Goal: Check status: Check status

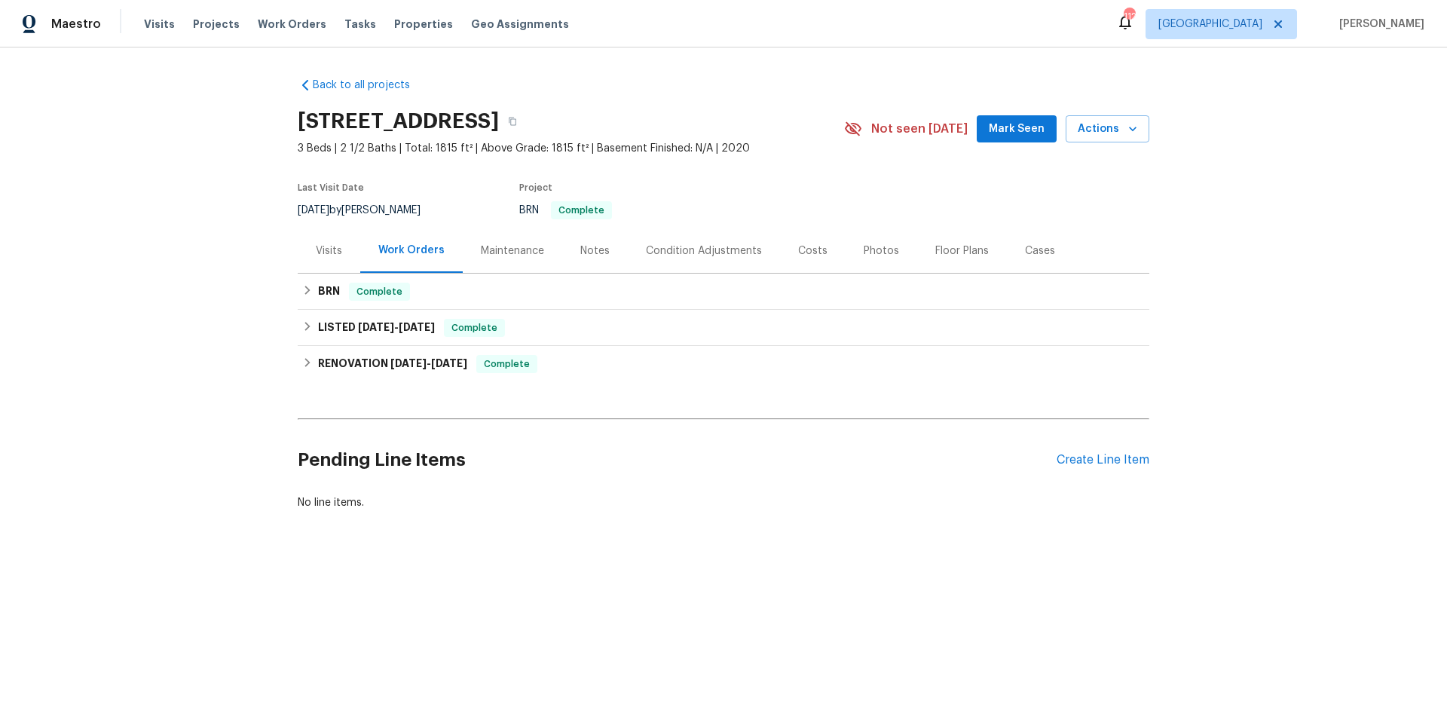
click at [200, 285] on div "Back to all projects [STREET_ADDRESS] 3 Beds | 2 1/2 Baths | Total: 1815 ft² | …" at bounding box center [723, 329] width 1447 height 565
click at [404, 286] on div "BRN Complete" at bounding box center [723, 292] width 842 height 18
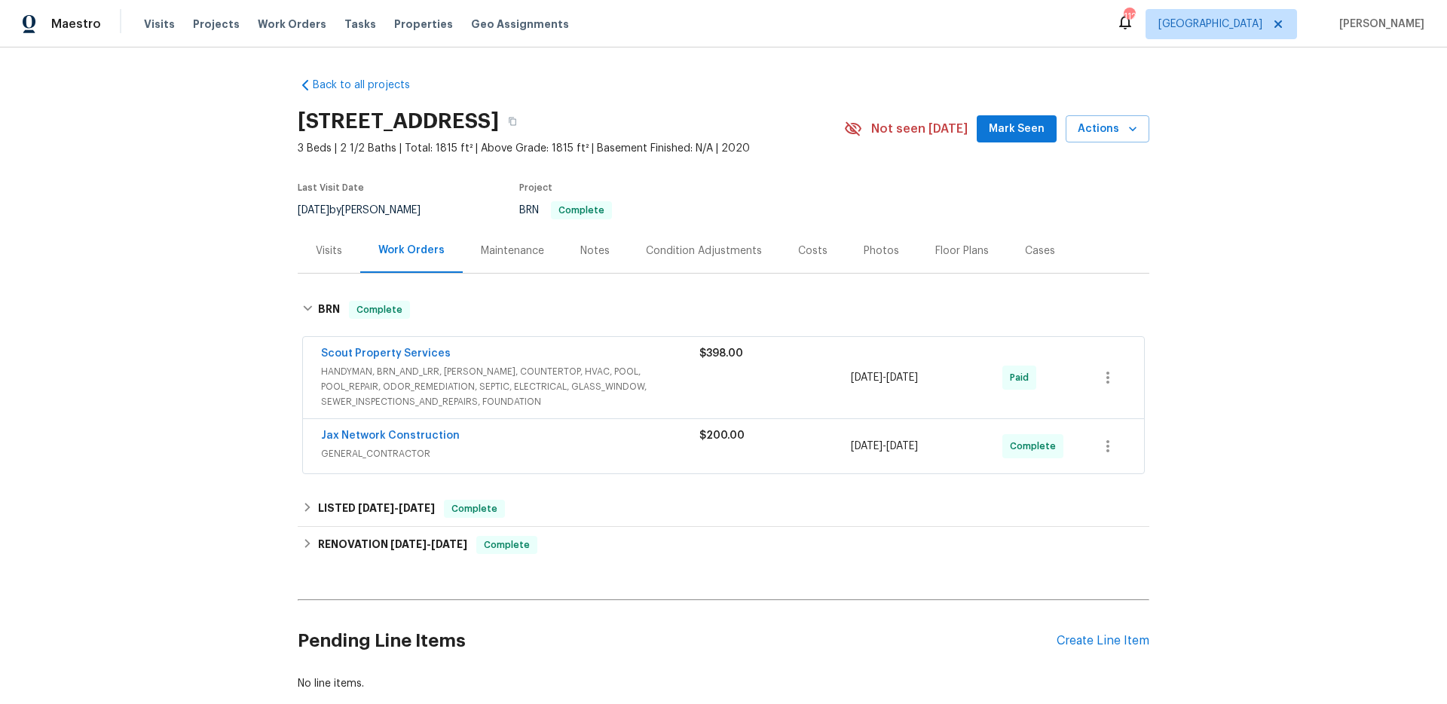
click at [194, 265] on div "Back to all projects [STREET_ADDRESS] 3 Beds | 2 1/2 Baths | Total: 1815 ft² | …" at bounding box center [723, 375] width 1447 height 656
click at [524, 388] on span "HANDYMAN, BRN_AND_LRR, [PERSON_NAME], COUNTERTOP, HVAC, POOL, POOL_REPAIR, ODOR…" at bounding box center [510, 386] width 378 height 45
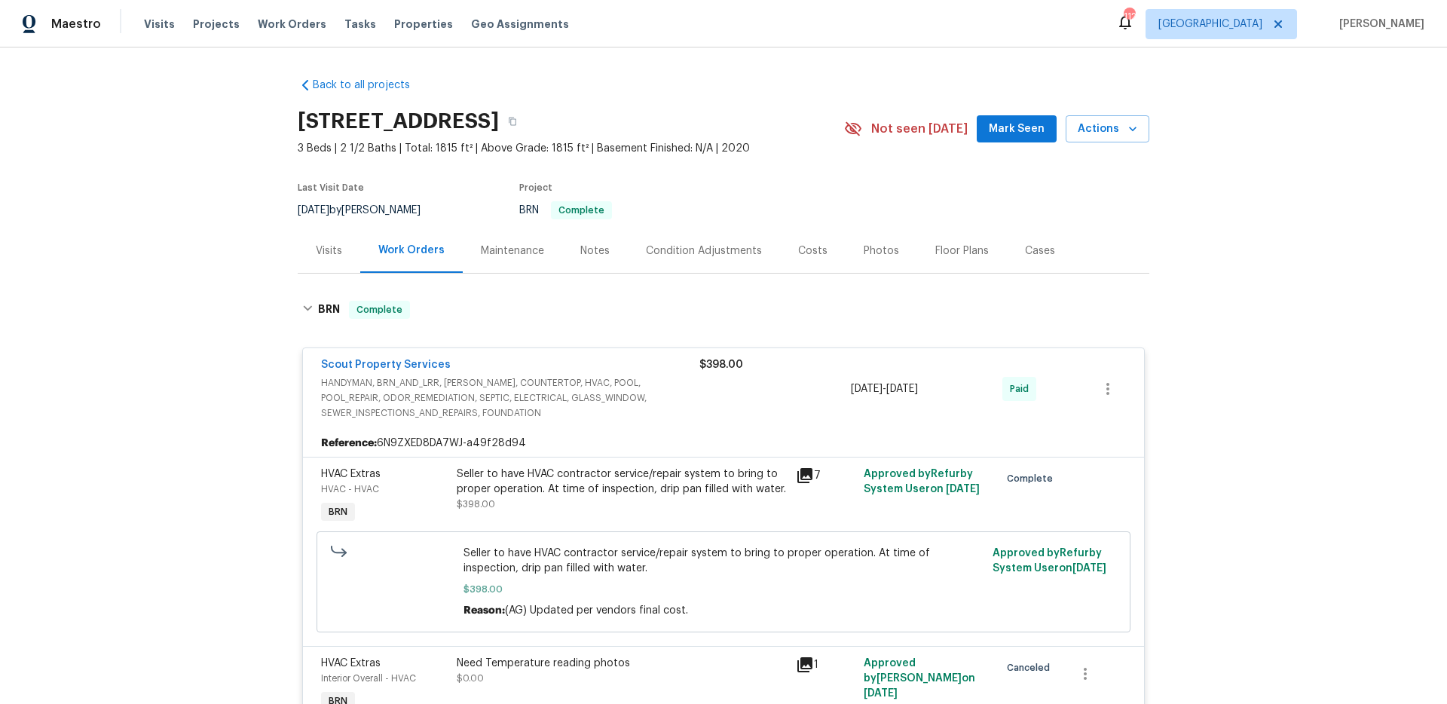
click at [236, 462] on div "Back to all projects [STREET_ADDRESS] 3 Beds | 2 1/2 Baths | Total: 1815 ft² | …" at bounding box center [723, 375] width 1447 height 656
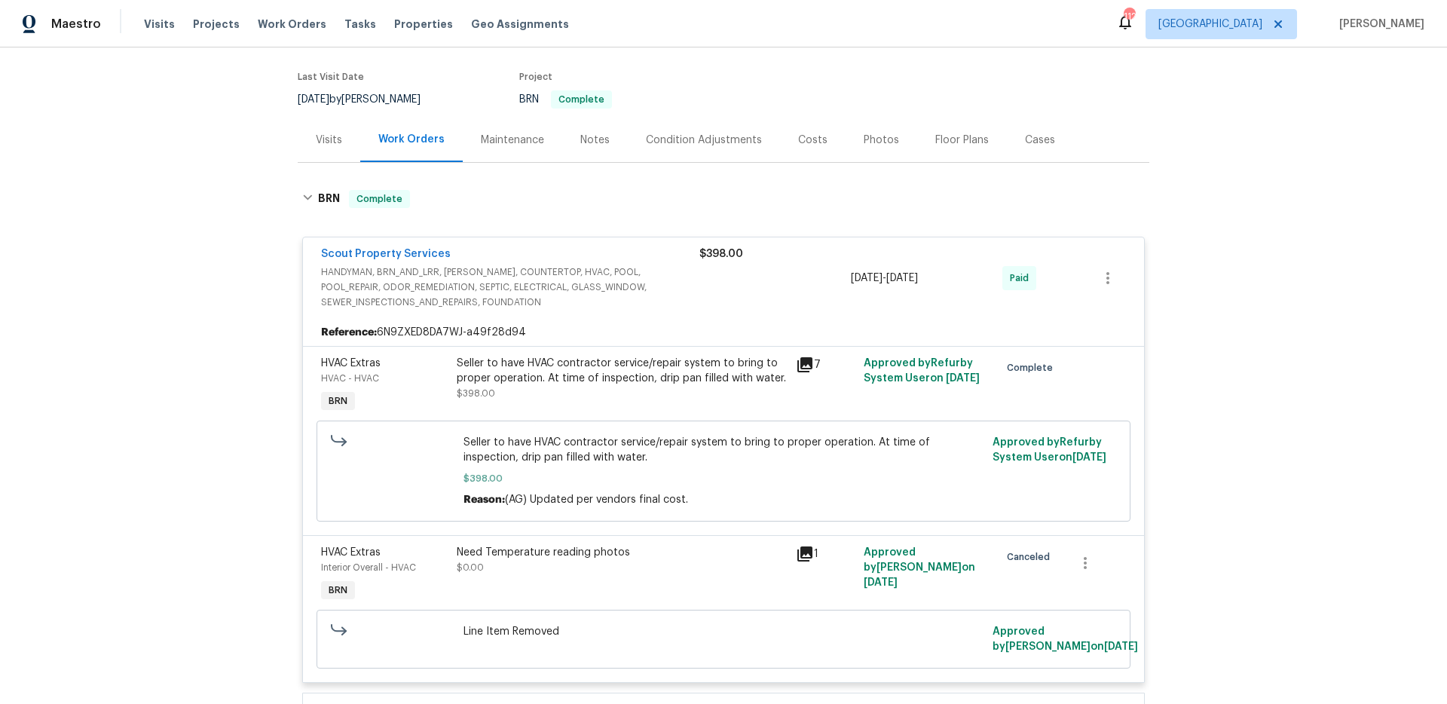
click at [105, 322] on div "Back to all projects [STREET_ADDRESS] 3 Beds | 2 1/2 Baths | Total: 1815 ft² | …" at bounding box center [723, 375] width 1447 height 656
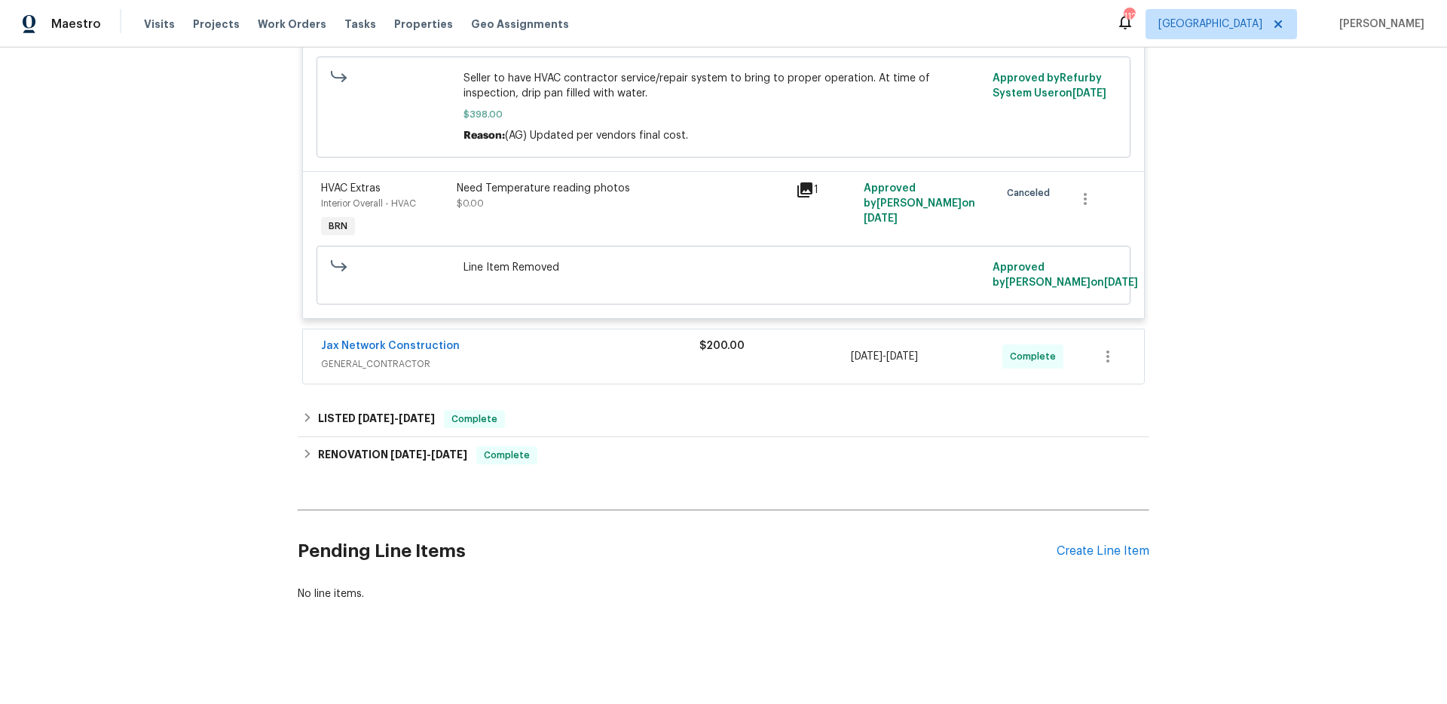
scroll to position [226, 0]
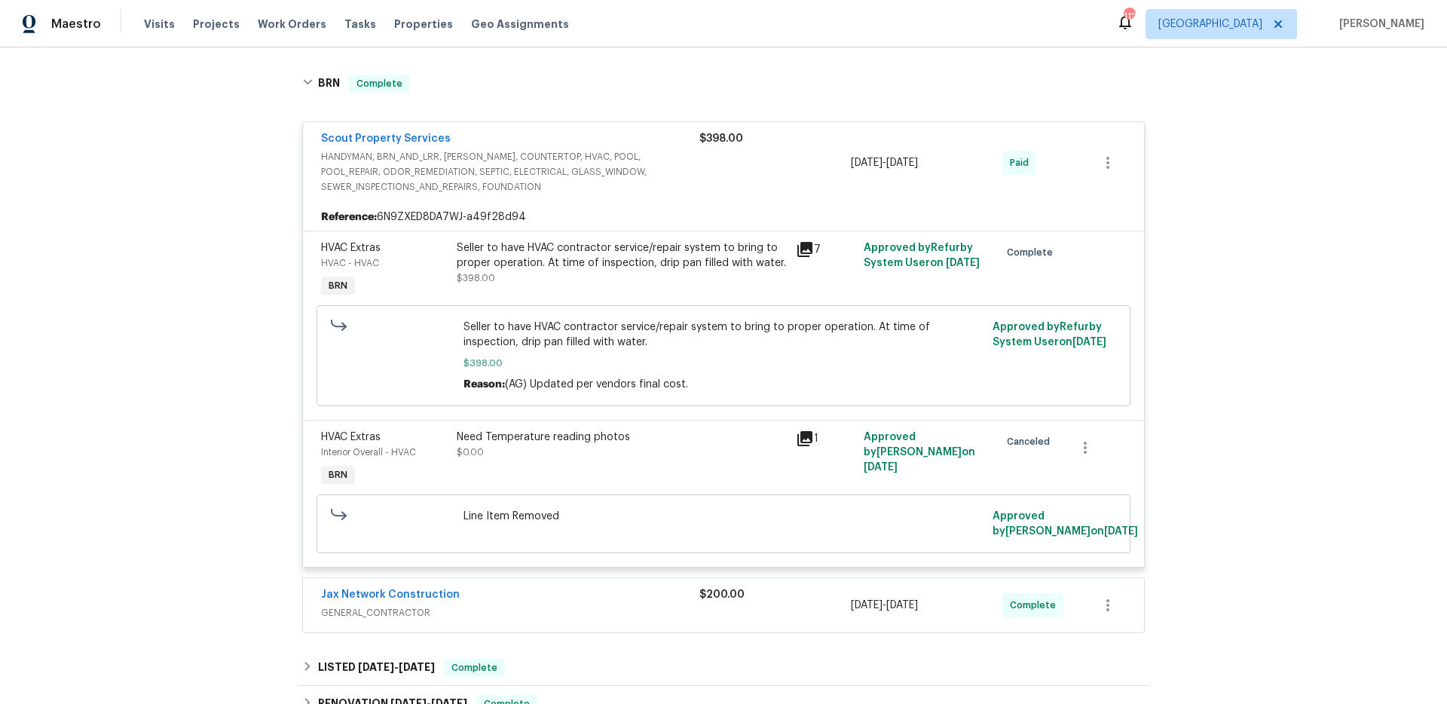
click at [256, 215] on div "Back to all projects [STREET_ADDRESS] 3 Beds | 2 1/2 Baths | Total: 1815 ft² | …" at bounding box center [723, 375] width 1447 height 656
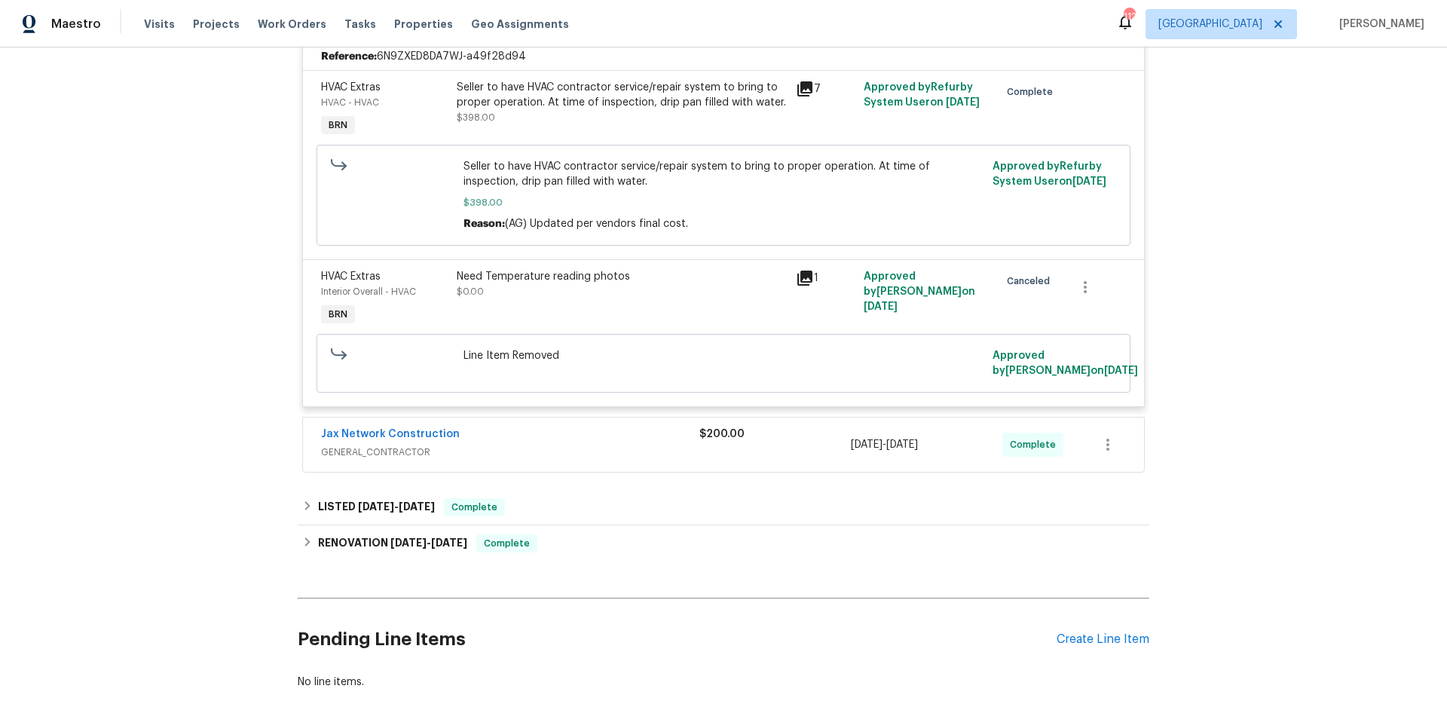
scroll to position [387, 0]
click at [461, 449] on span "GENERAL_CONTRACTOR" at bounding box center [510, 451] width 378 height 15
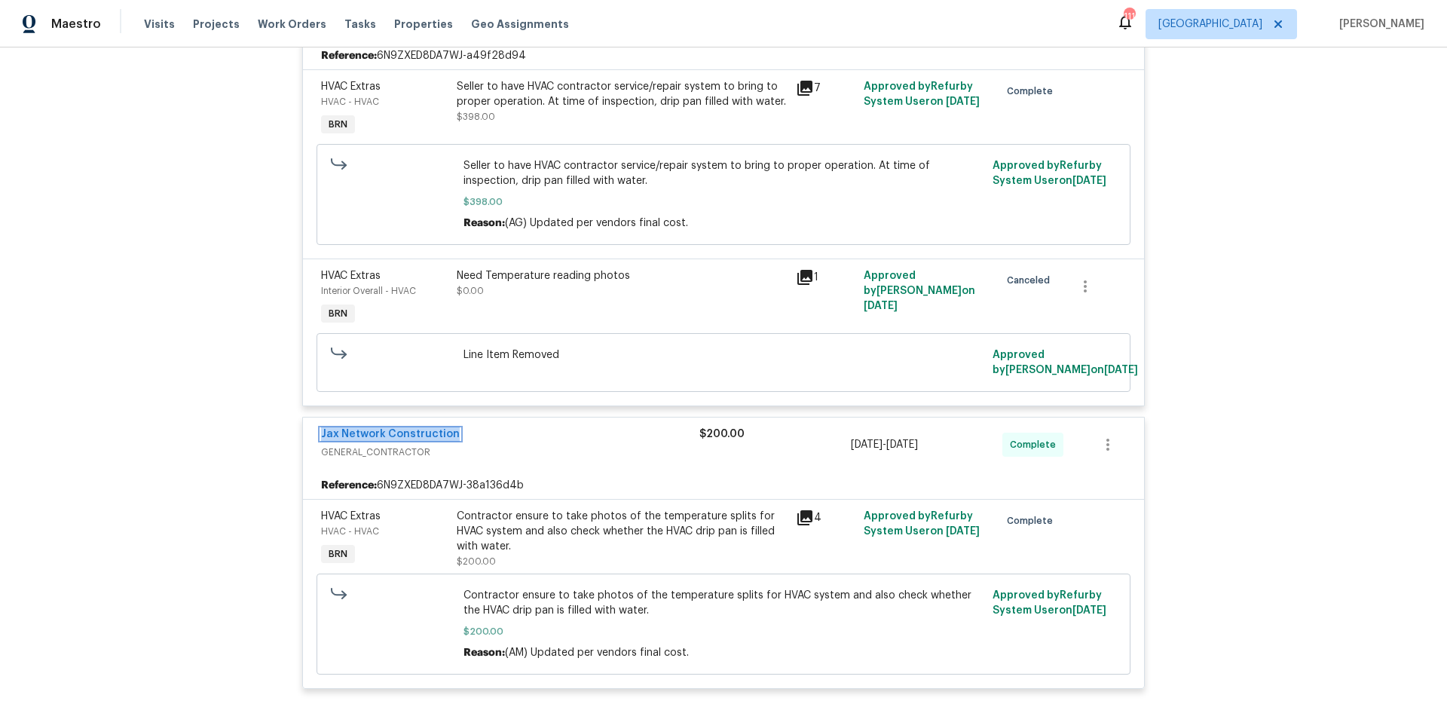
scroll to position [207, 0]
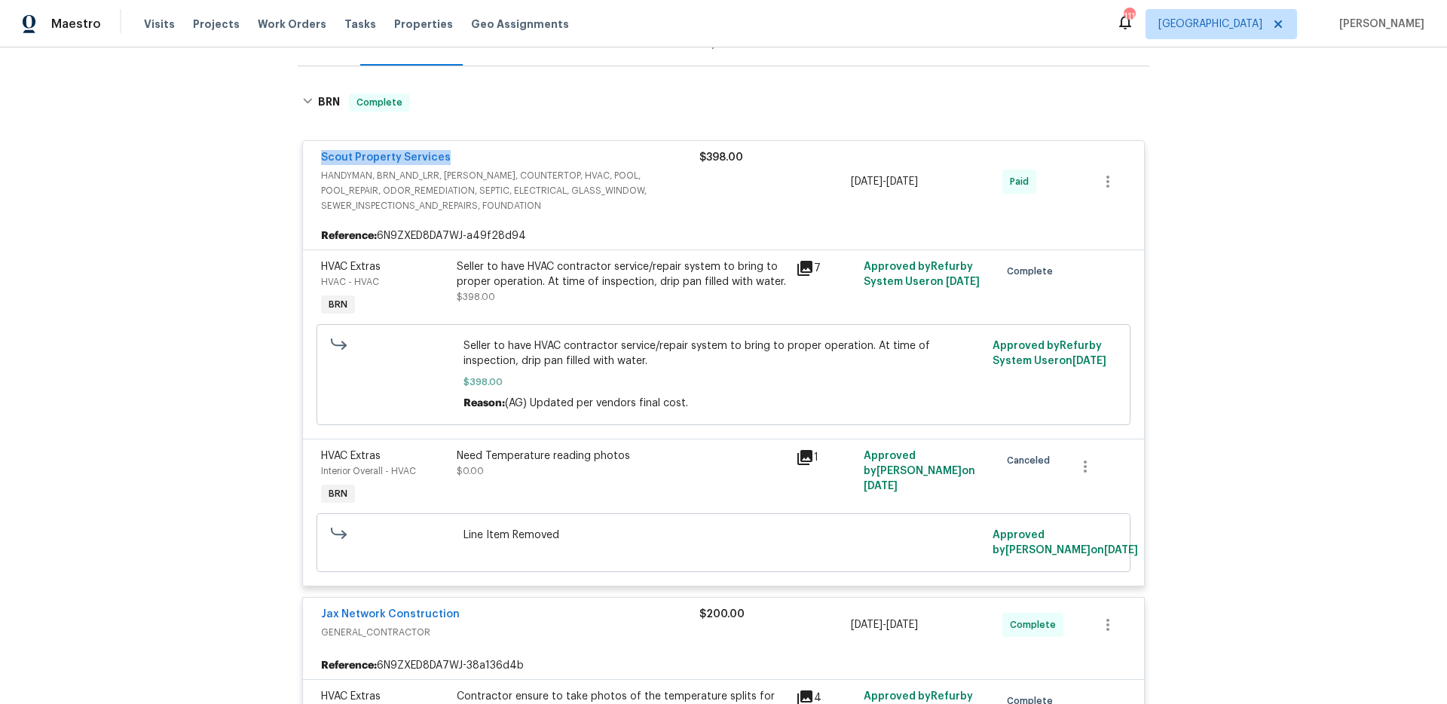
click at [248, 164] on div "Back to all projects [STREET_ADDRESS] 3 Beds | 2 1/2 Baths | Total: 1815 ft² | …" at bounding box center [723, 375] width 1447 height 656
click at [227, 221] on div "Back to all projects [STREET_ADDRESS] 3 Beds | 2 1/2 Baths | Total: 1815 ft² | …" at bounding box center [723, 375] width 1447 height 656
click at [178, 320] on div "Back to all projects [STREET_ADDRESS] 3 Beds | 2 1/2 Baths | Total: 1815 ft² | …" at bounding box center [723, 375] width 1447 height 656
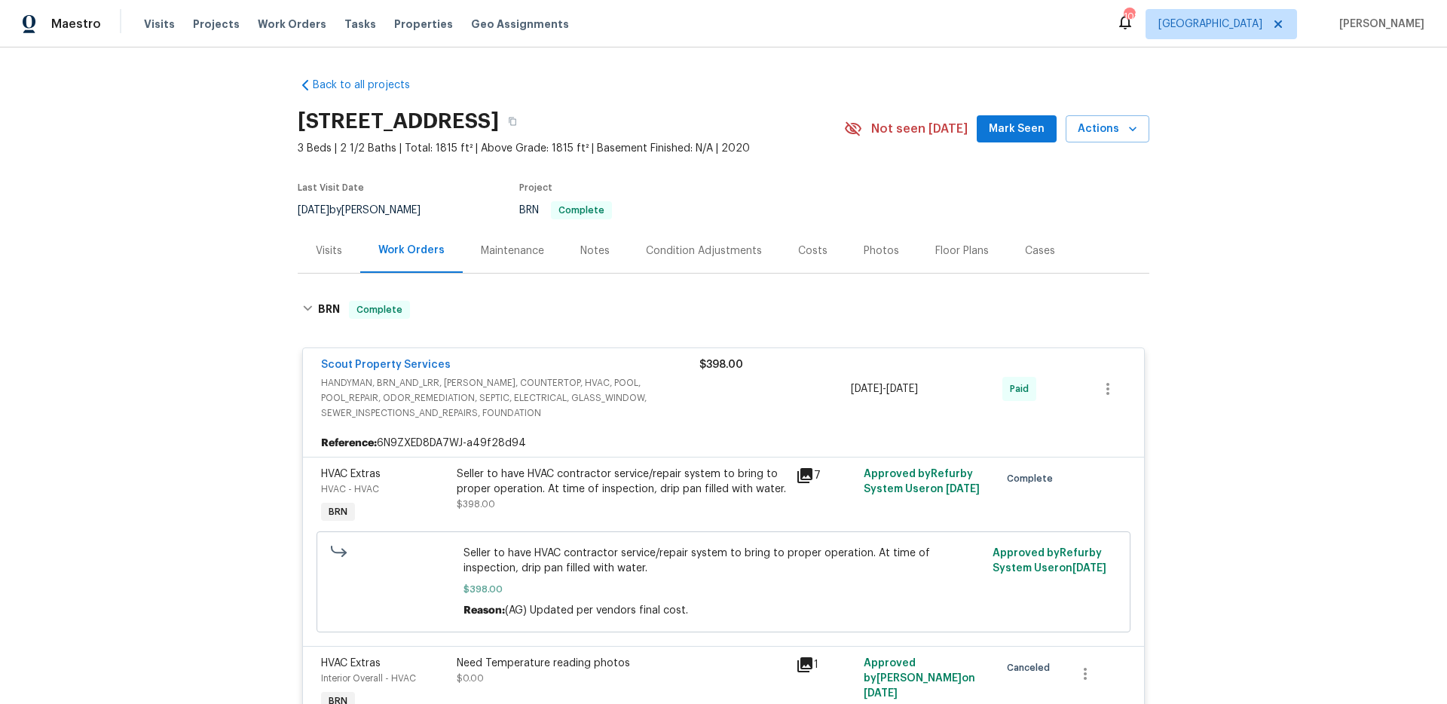
click at [487, 244] on div "Maintenance" at bounding box center [512, 250] width 63 height 15
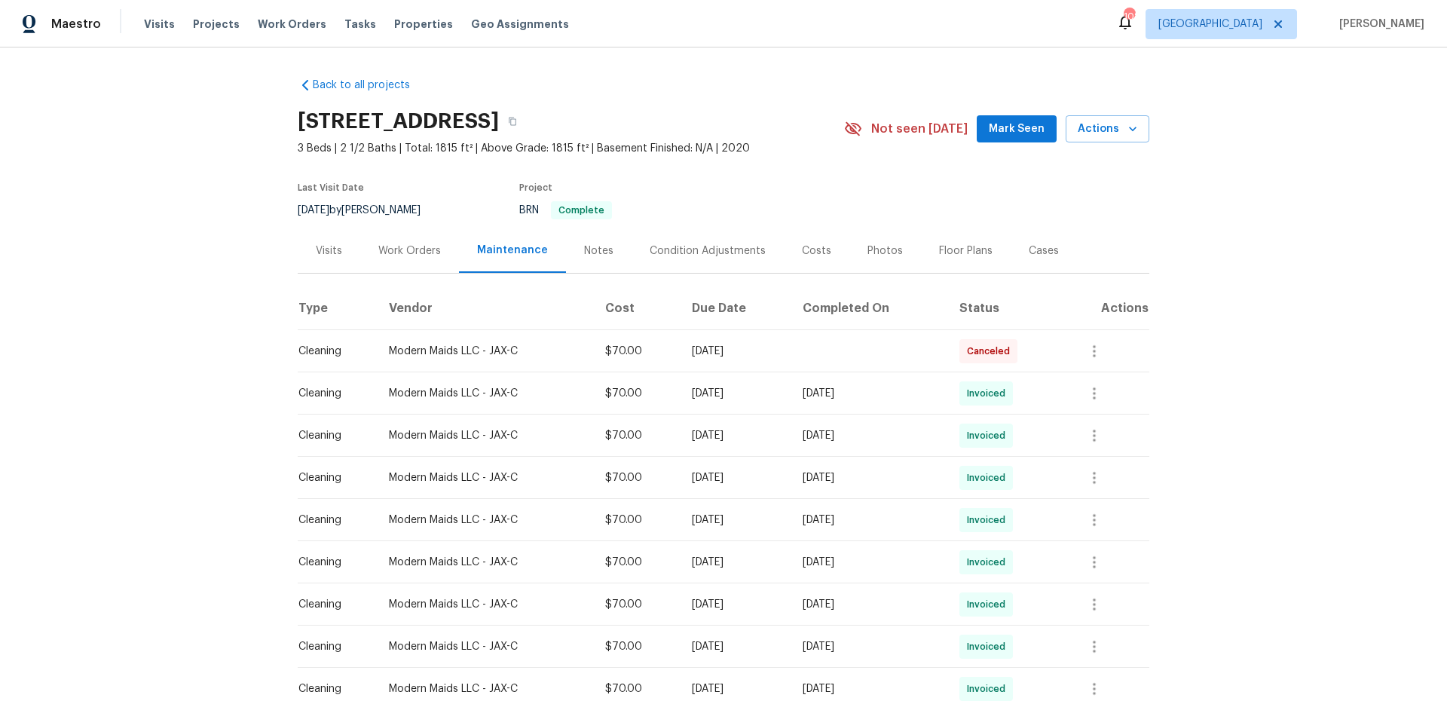
click at [407, 248] on div "Work Orders" at bounding box center [409, 250] width 63 height 15
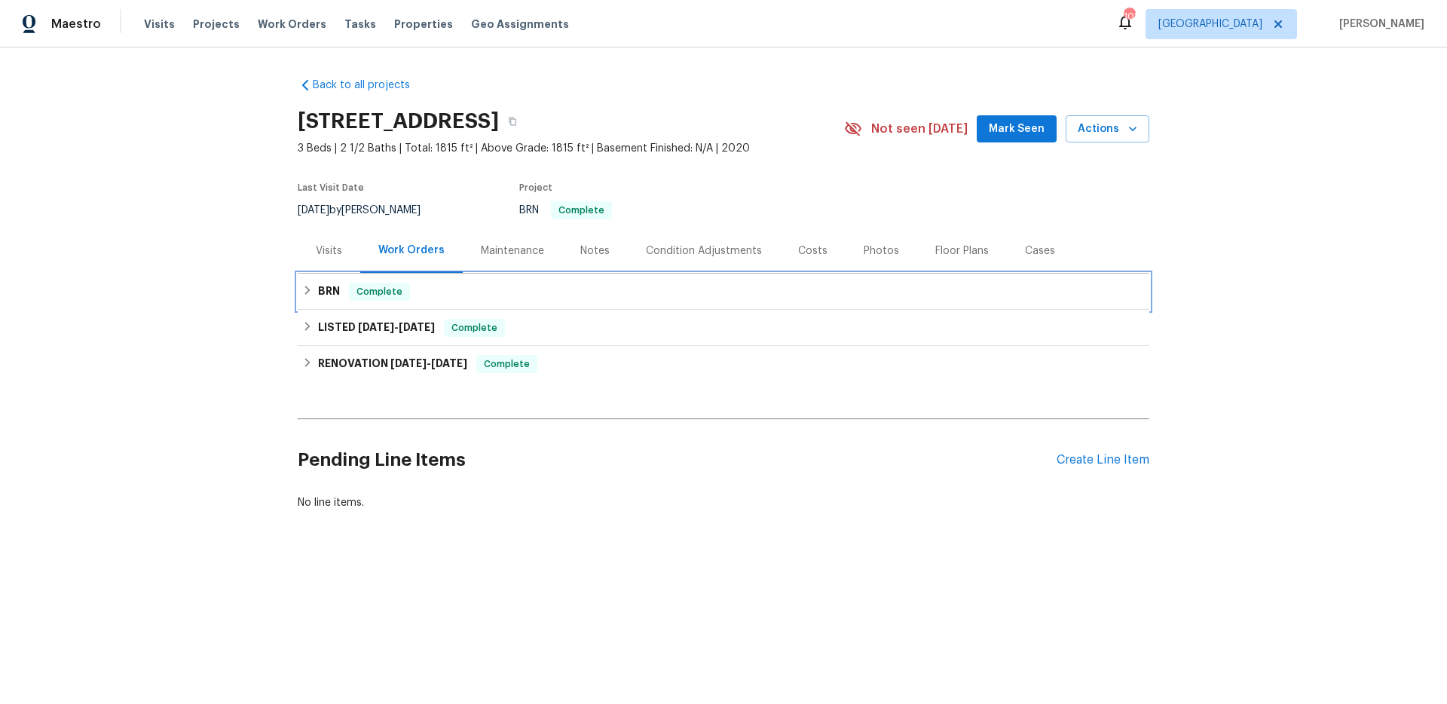
click at [389, 289] on span "Complete" at bounding box center [379, 291] width 58 height 15
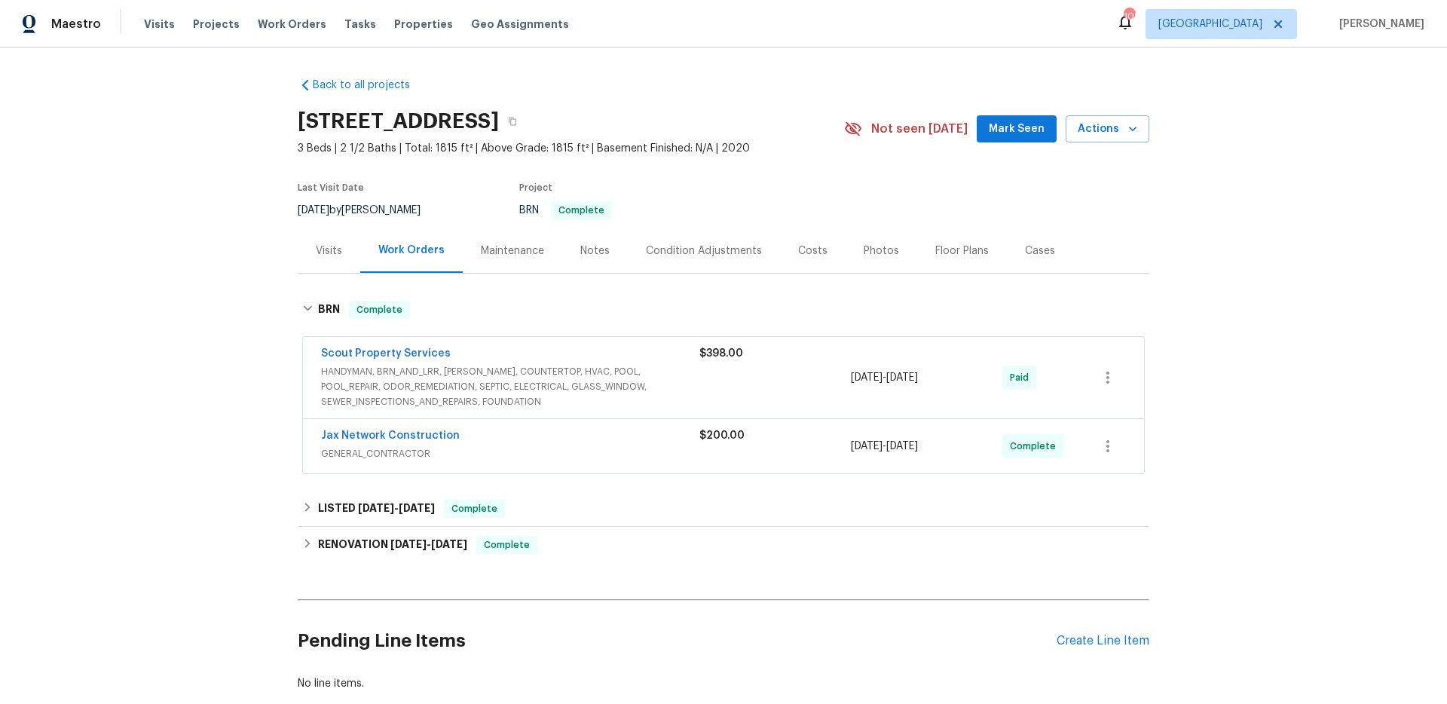
click at [609, 408] on span "HANDYMAN, BRN_AND_LRR, [PERSON_NAME], COUNTERTOP, HVAC, POOL, POOL_REPAIR, ODOR…" at bounding box center [510, 386] width 378 height 45
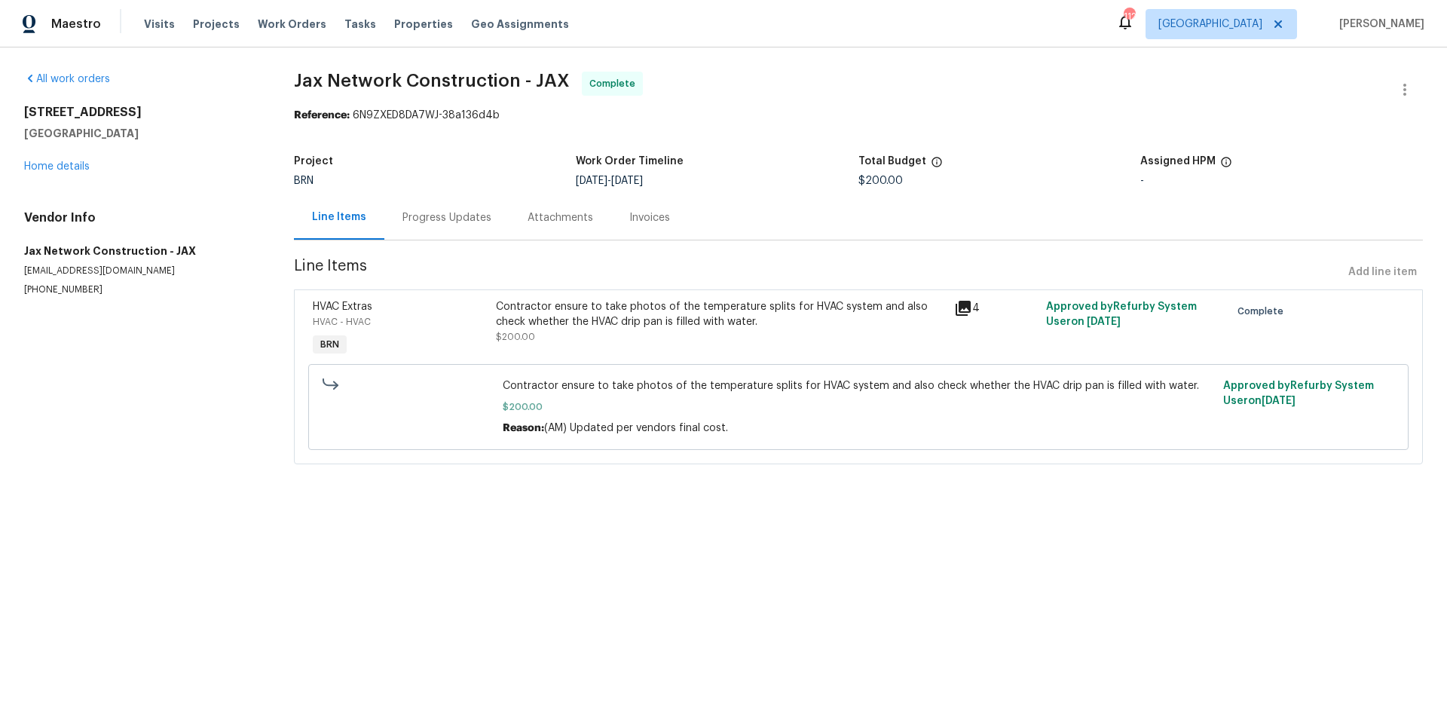
click at [707, 76] on span "Jax Network Construction - JAX Complete" at bounding box center [840, 90] width 1093 height 36
click at [814, 72] on span "Jax Network Construction - JAX Complete" at bounding box center [840, 90] width 1093 height 36
click at [814, 69] on div "All work orders 267 Tamar Ct Saint Augustine, FL 32095 Home details Vendor Info…" at bounding box center [723, 276] width 1447 height 459
click at [964, 319] on div "4" at bounding box center [995, 329] width 92 height 69
drag, startPoint x: 952, startPoint y: 298, endPoint x: 1003, endPoint y: 288, distance: 52.2
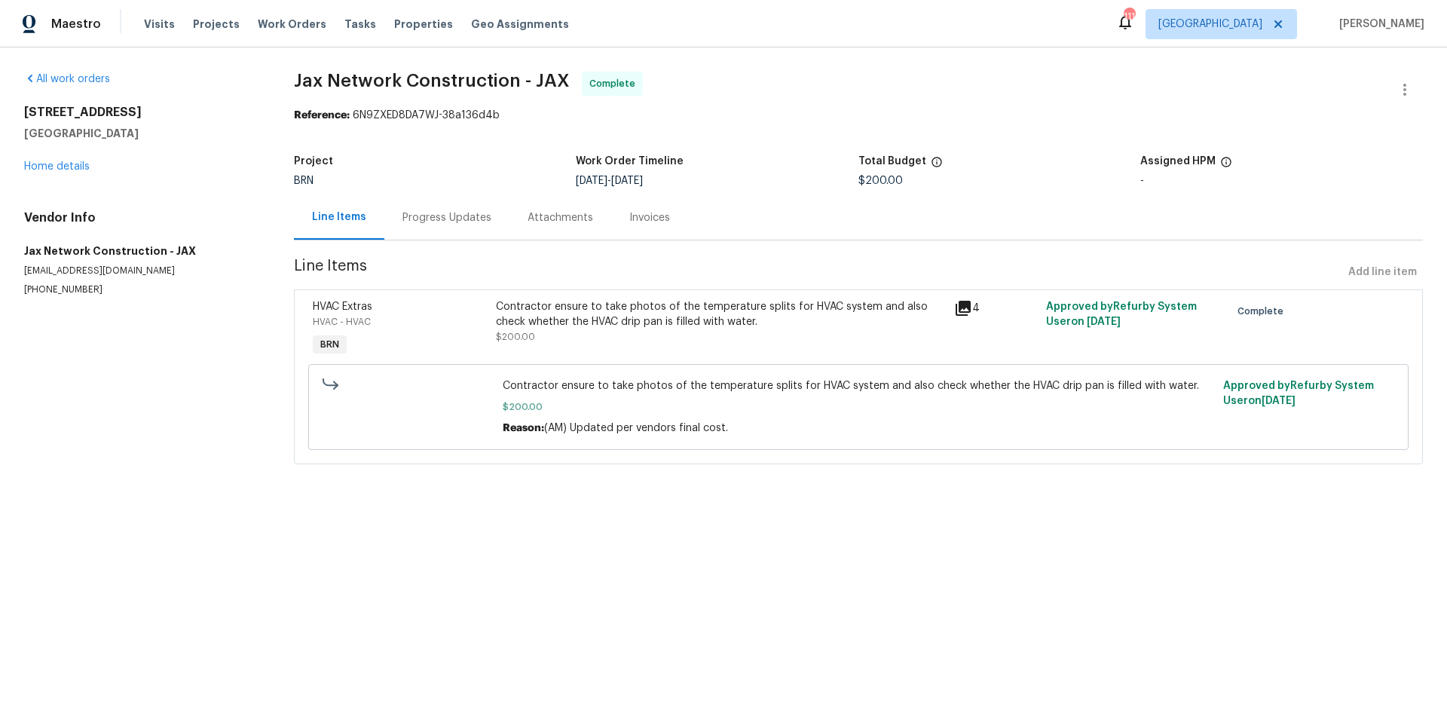
click at [952, 298] on div "4" at bounding box center [995, 329] width 92 height 69
click at [955, 315] on icon at bounding box center [962, 308] width 15 height 15
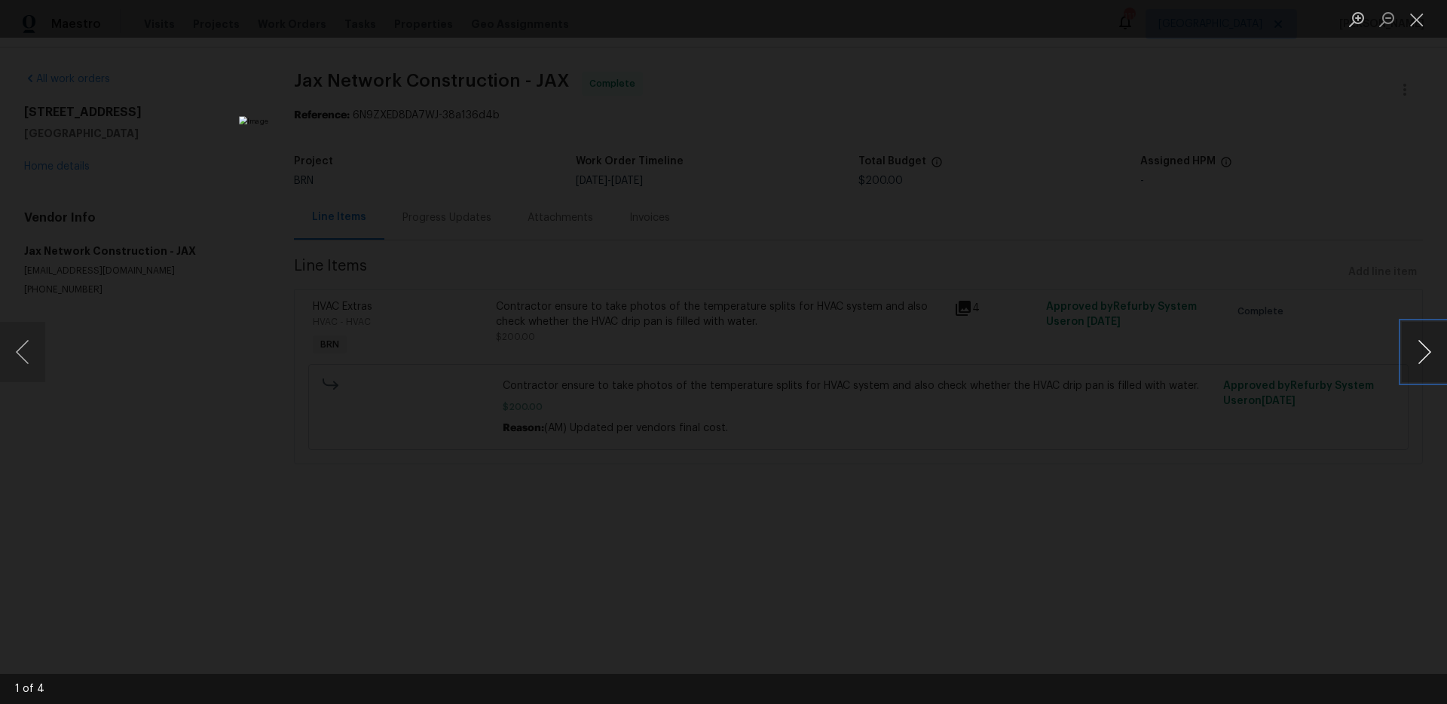
click at [1416, 344] on button "Next image" at bounding box center [1423, 352] width 45 height 60
click at [1081, 231] on div "Lightbox" at bounding box center [723, 352] width 1447 height 704
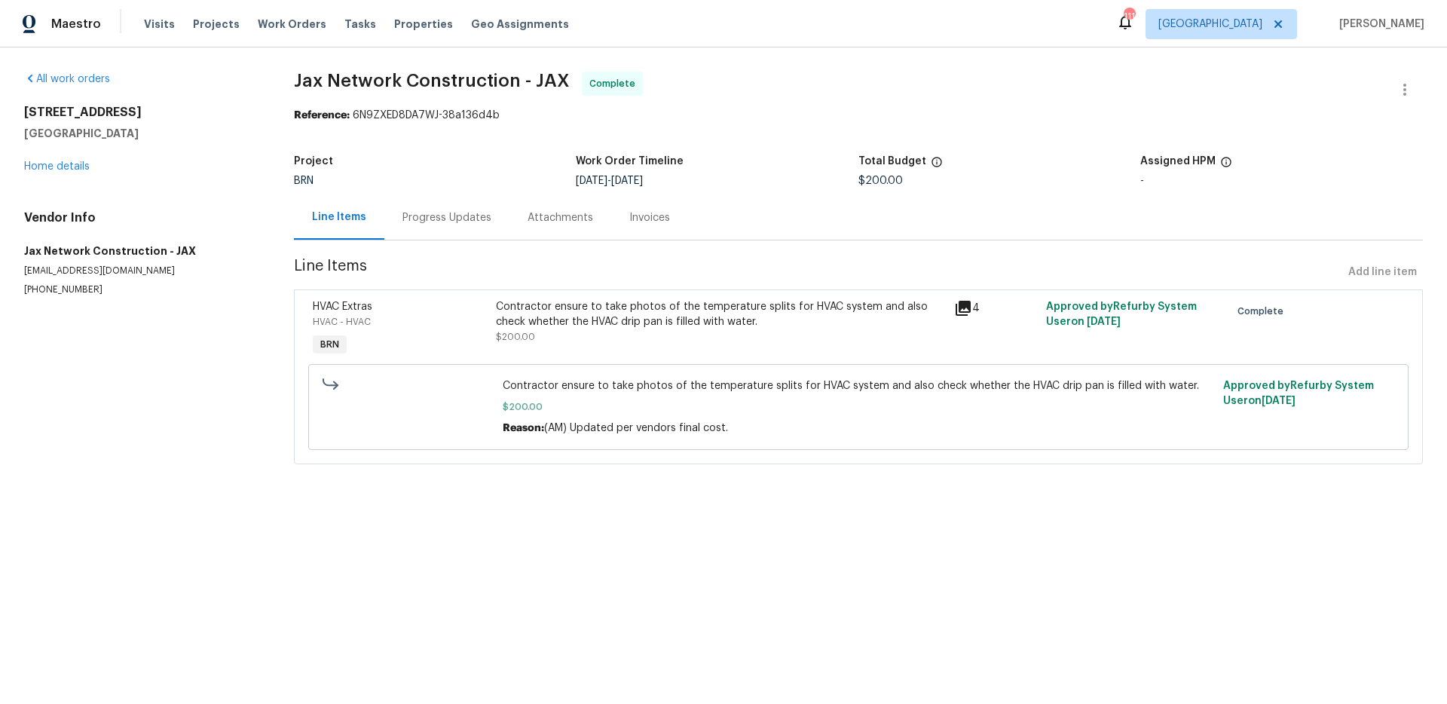
click at [442, 219] on div "Progress Updates" at bounding box center [446, 217] width 89 height 15
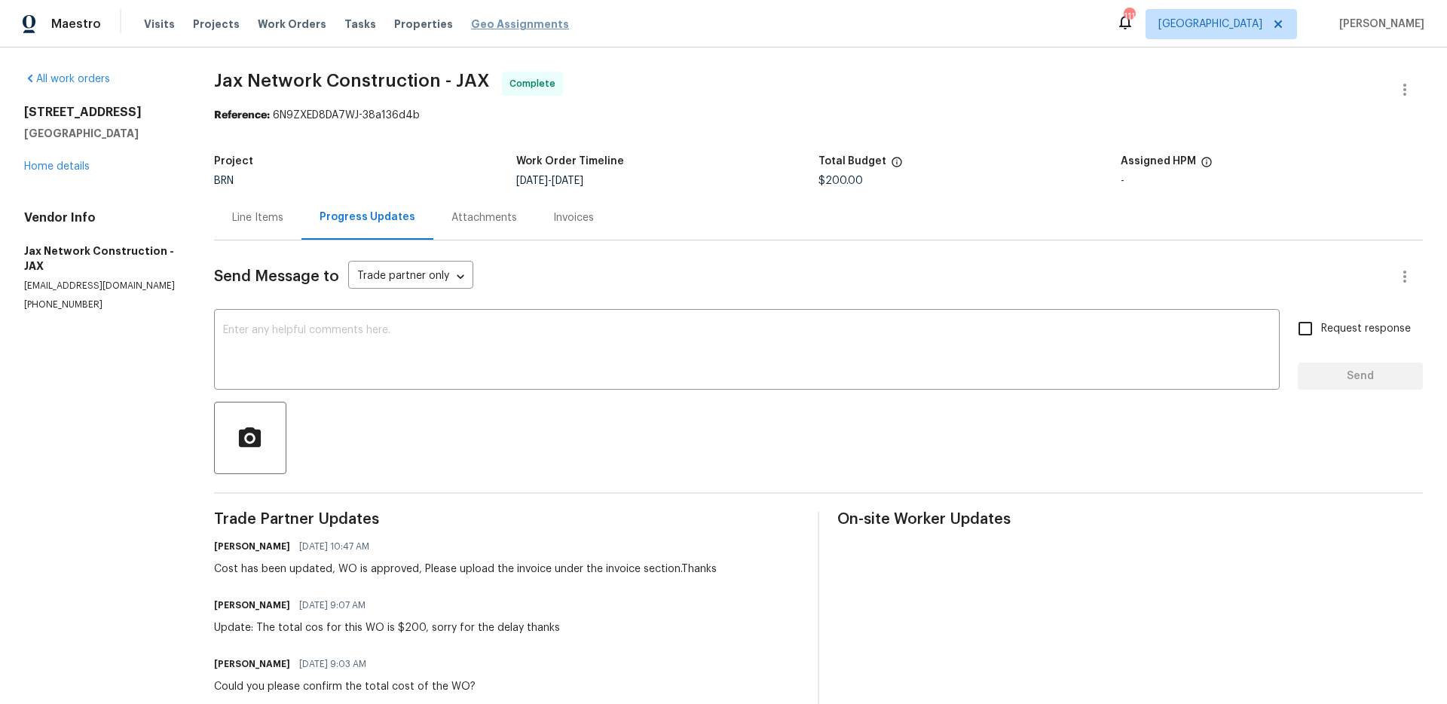
drag, startPoint x: 359, startPoint y: 139, endPoint x: 457, endPoint y: 19, distance: 155.8
click at [368, 126] on section "Jax Network Construction - JAX Complete Reference: 6N9ZXED8DA7WJ-38a136d4b Proj…" at bounding box center [818, 577] width 1209 height 1010
click at [986, 46] on div "Maestro Visits Projects Work Orders Tasks Properties Geo Assignments 110 Atlant…" at bounding box center [723, 23] width 1447 height 47
click at [871, 118] on div "Reference: 6N9ZXED8DA7WJ-38a136d4b" at bounding box center [818, 115] width 1209 height 15
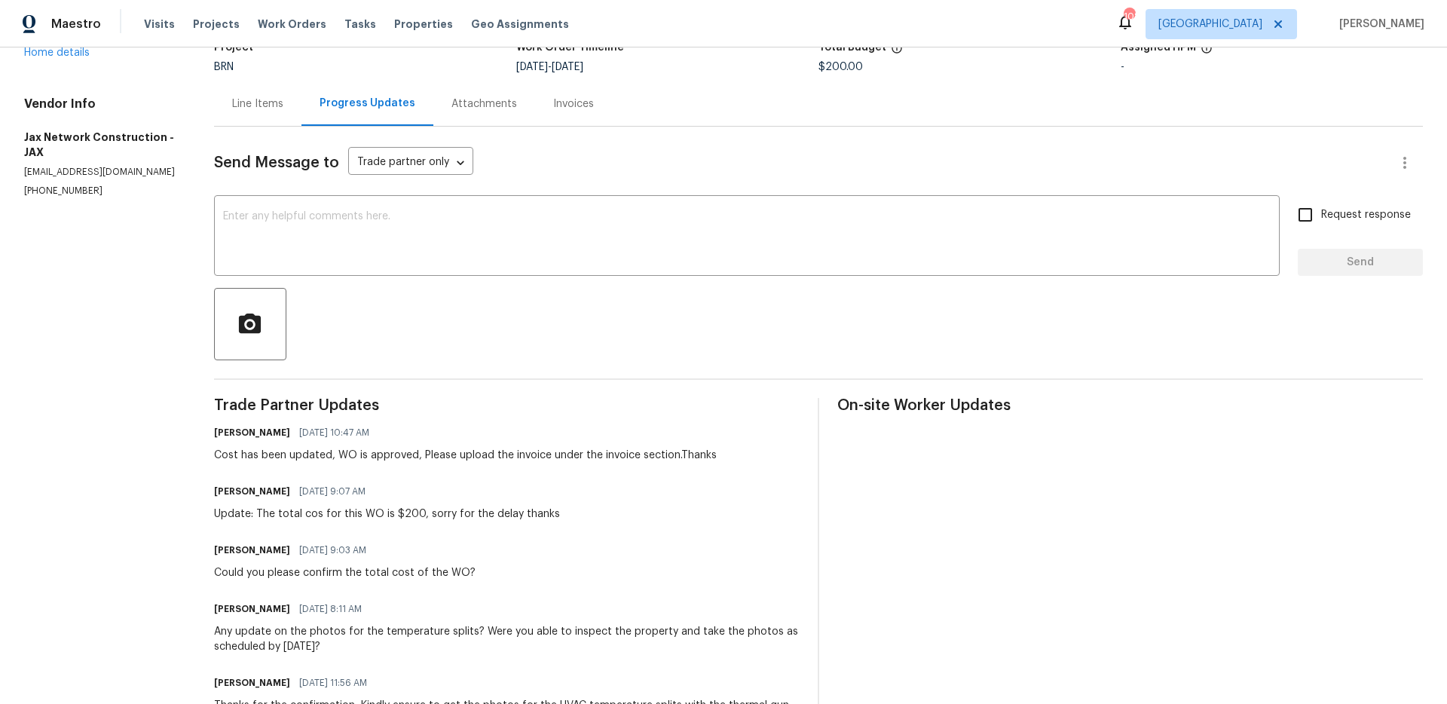
scroll to position [110, 0]
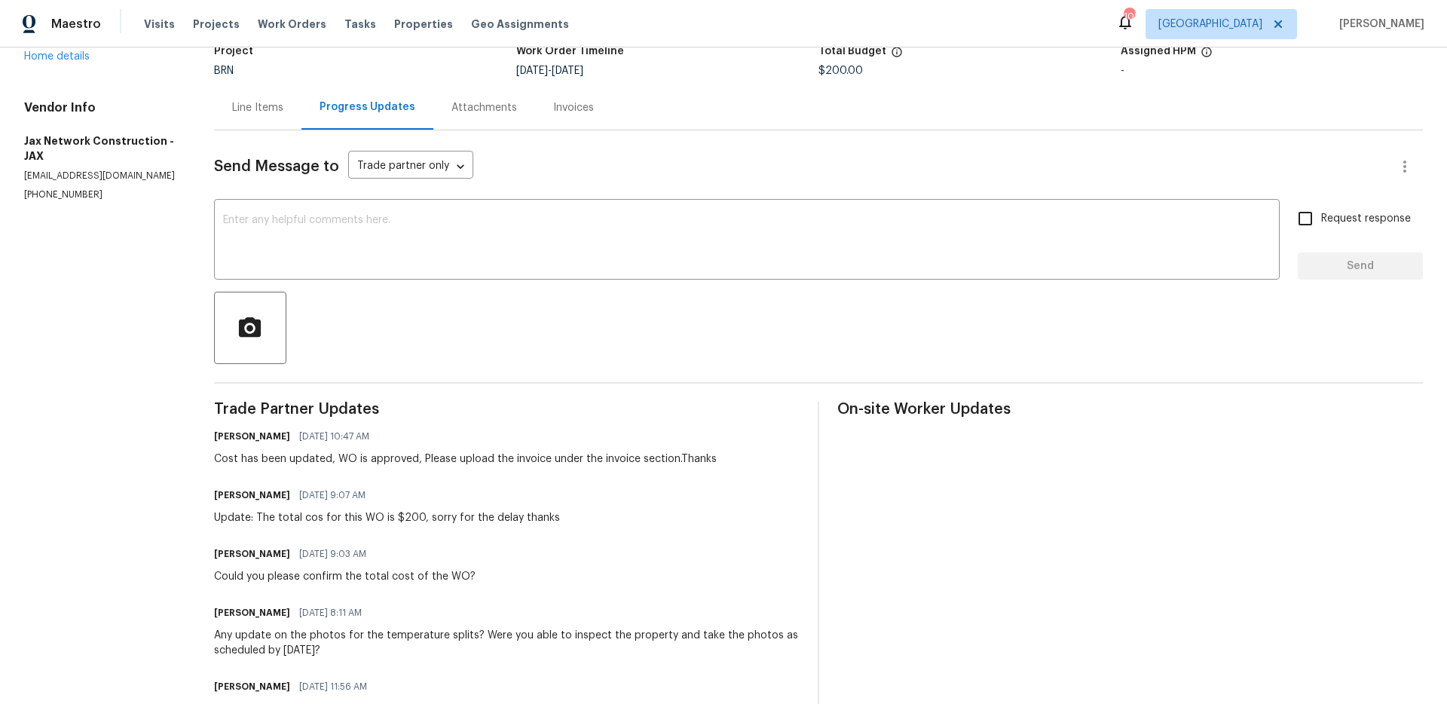
click at [243, 106] on div "Line Items" at bounding box center [257, 107] width 51 height 15
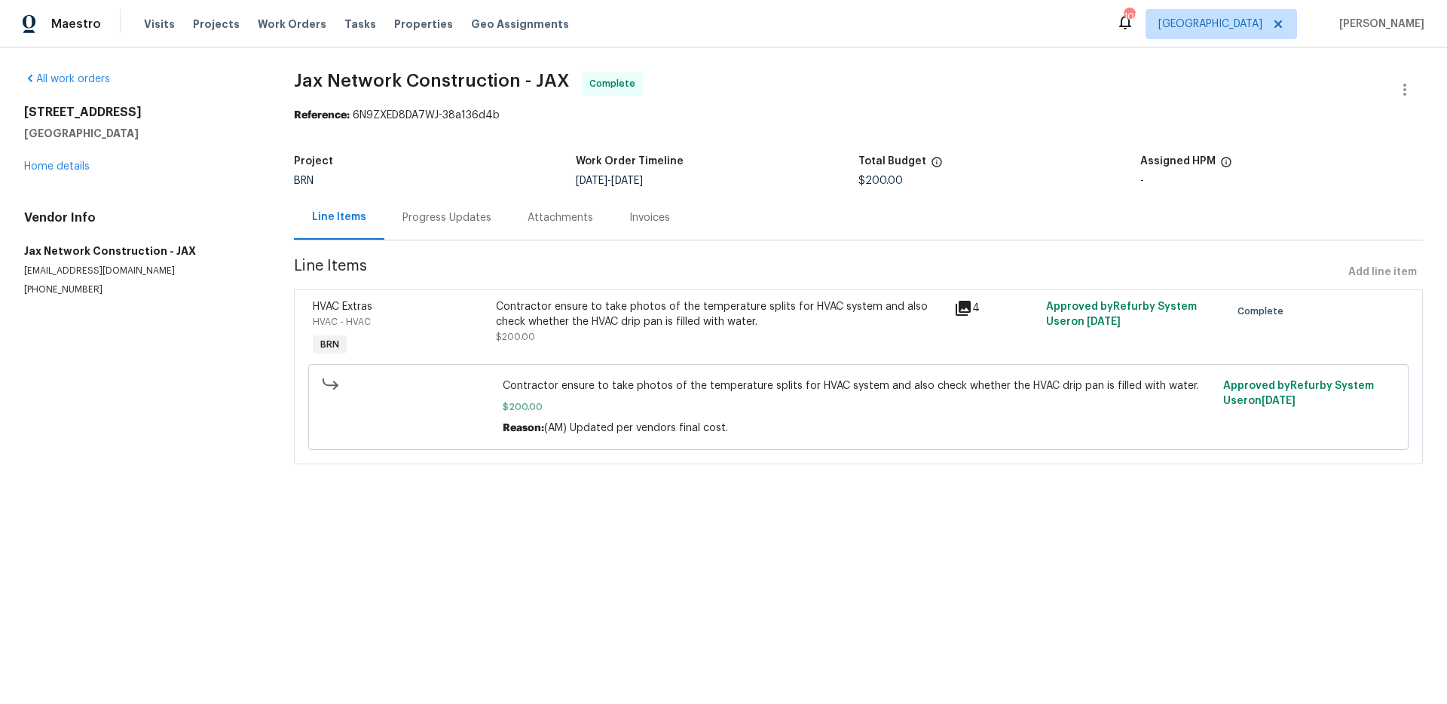
click at [954, 310] on icon at bounding box center [963, 308] width 18 height 18
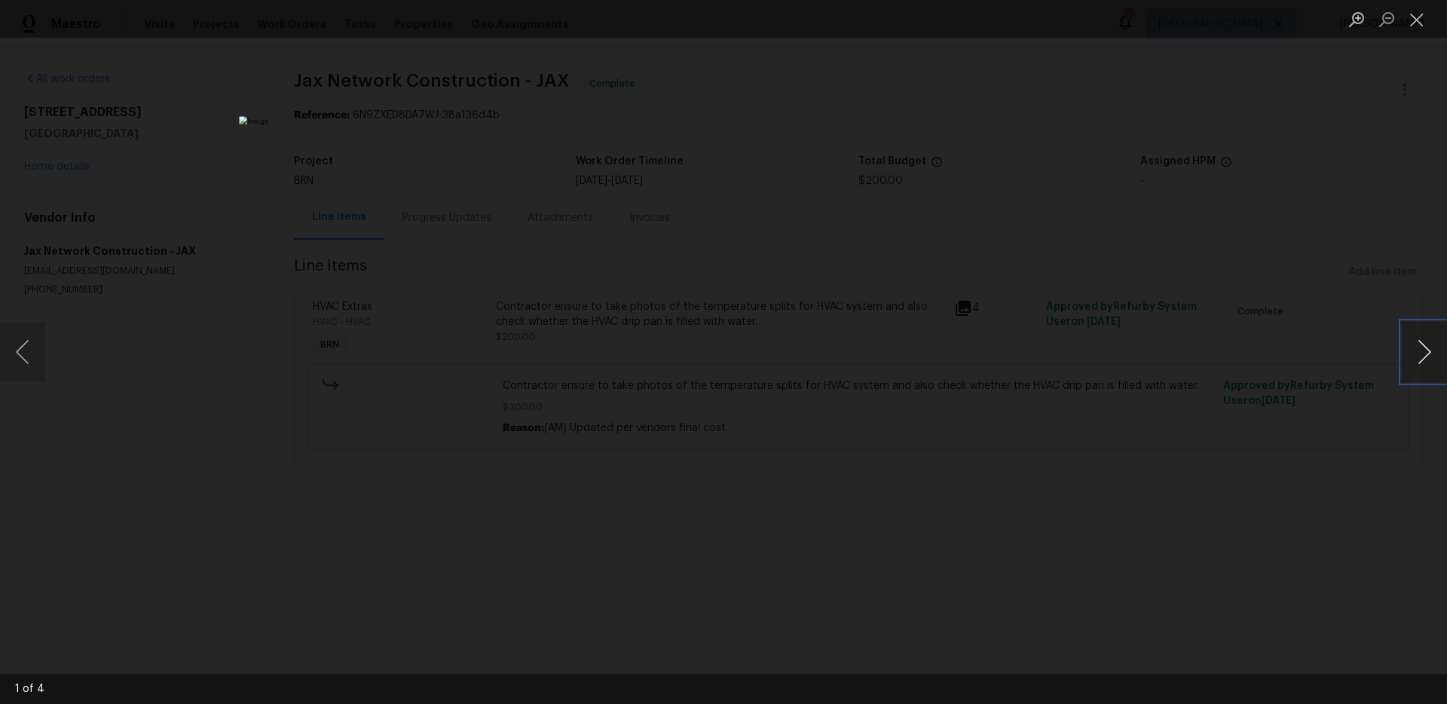
click at [1413, 338] on button "Next image" at bounding box center [1423, 352] width 45 height 60
click at [1420, 340] on button "Next image" at bounding box center [1423, 352] width 45 height 60
drag, startPoint x: 1224, startPoint y: 136, endPoint x: 1311, endPoint y: 102, distance: 92.8
click at [1226, 135] on div "Lightbox" at bounding box center [723, 352] width 1447 height 704
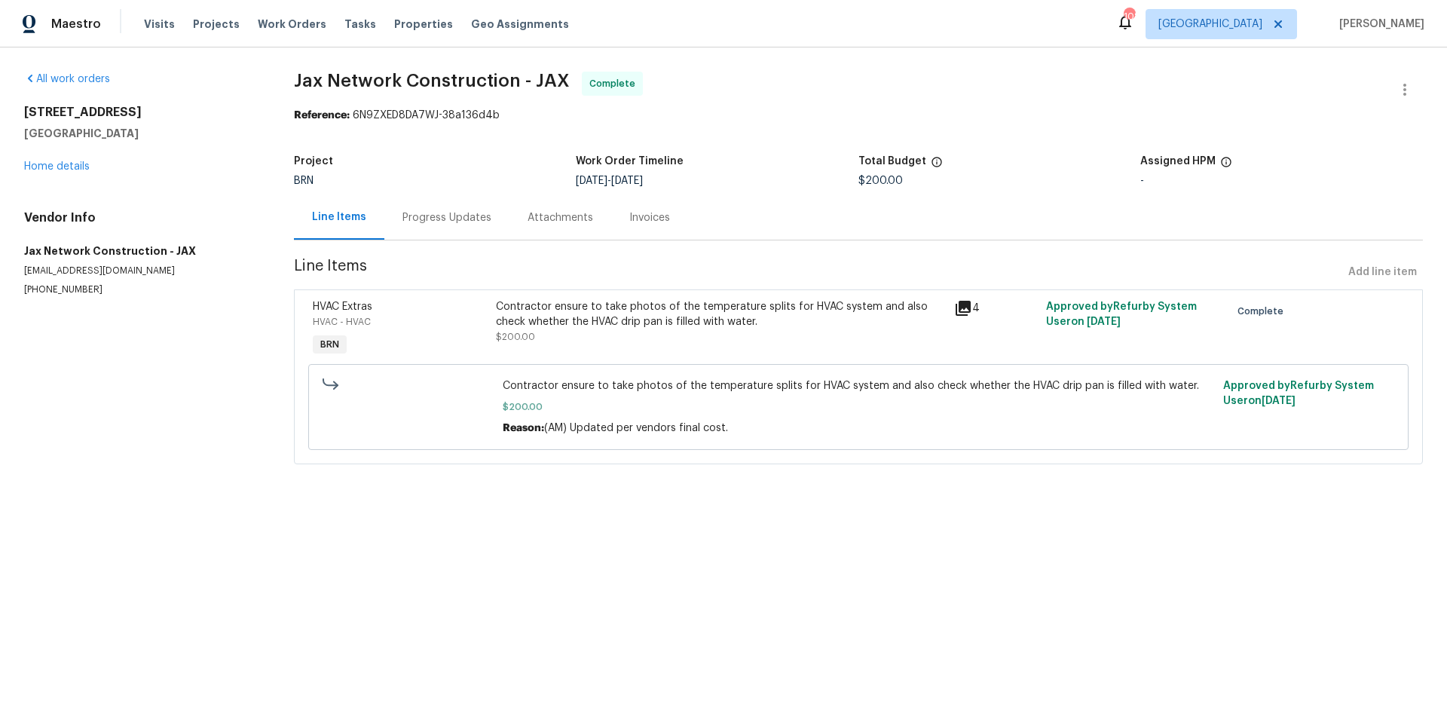
click at [751, 136] on section "Jax Network Construction - JAX Complete Reference: 6N9ZXED8DA7WJ-38a136d4b Proj…" at bounding box center [858, 277] width 1129 height 411
click at [938, 106] on span "Jax Network Construction - JAX Complete" at bounding box center [840, 90] width 1093 height 36
click at [954, 309] on icon at bounding box center [963, 308] width 18 height 18
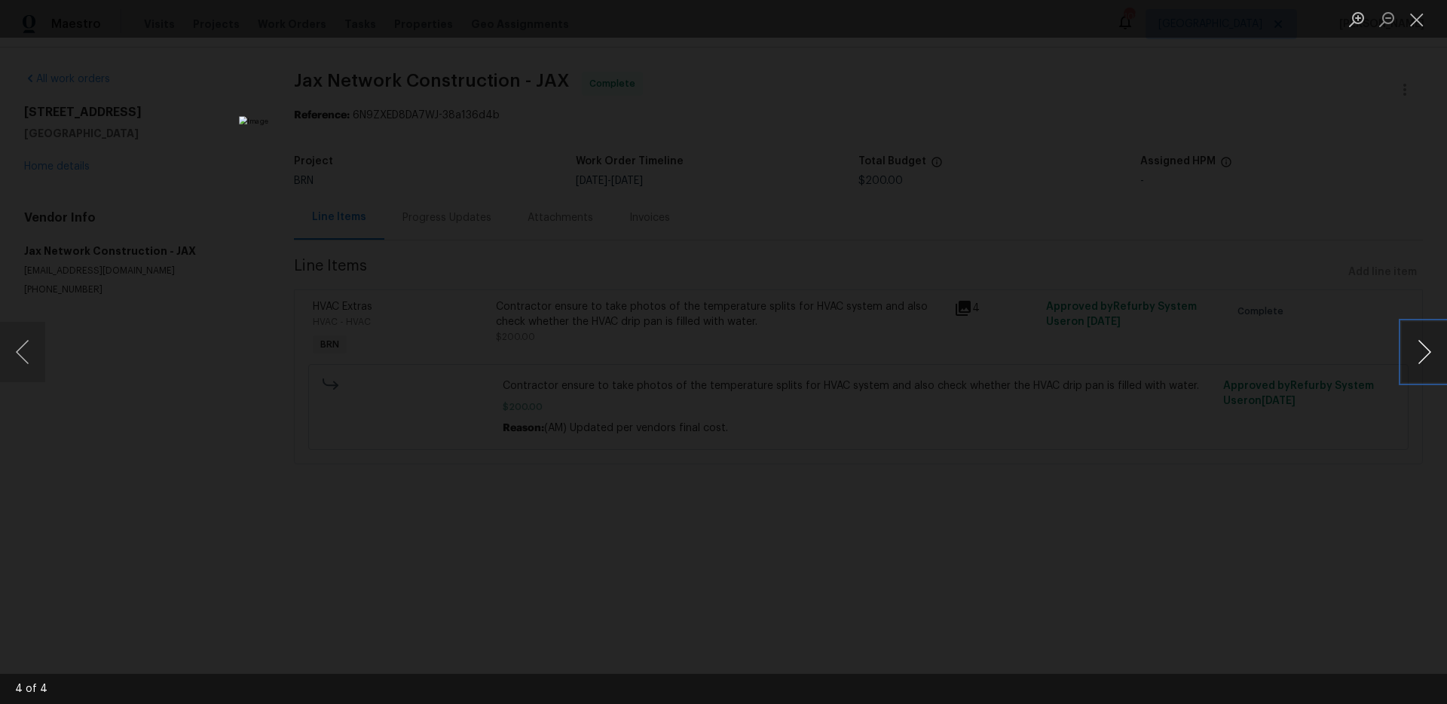
click at [1420, 353] on button "Next image" at bounding box center [1423, 352] width 45 height 60
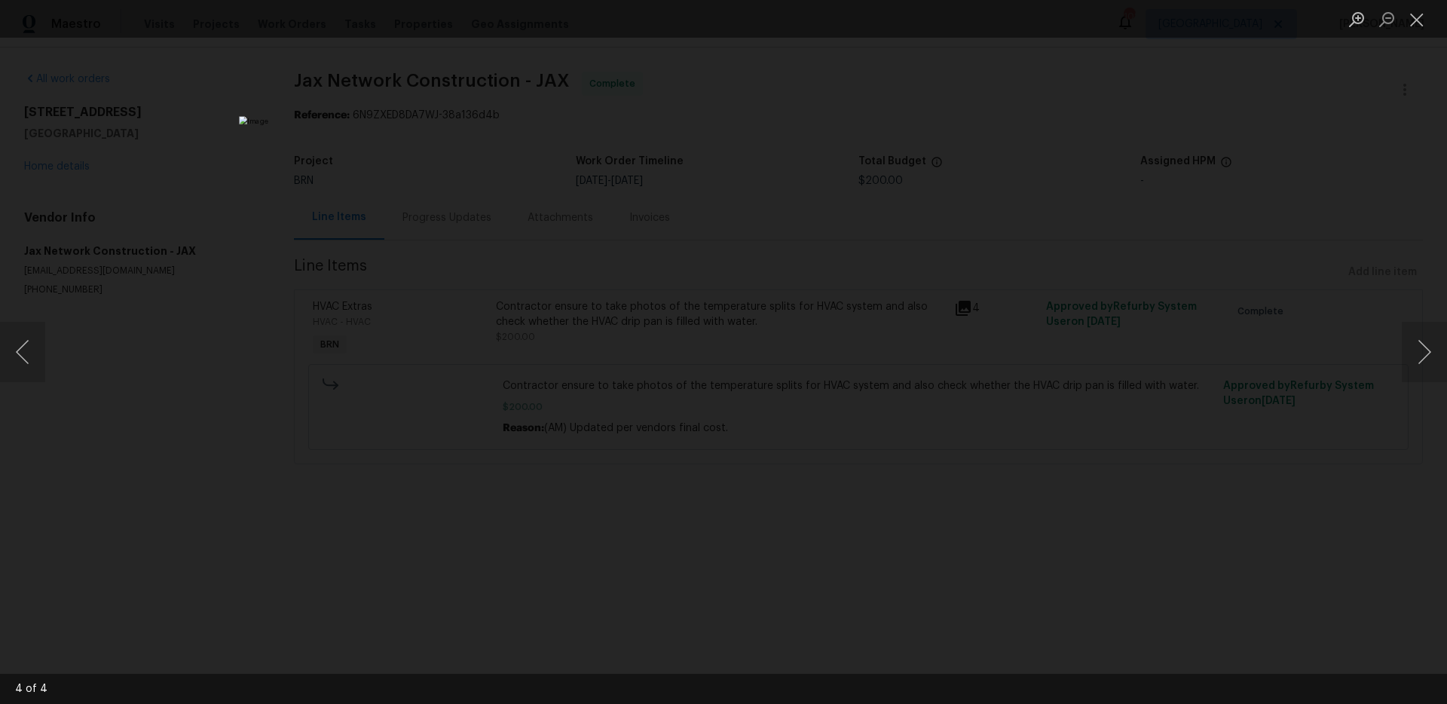
click at [1071, 196] on div "Lightbox" at bounding box center [723, 352] width 1447 height 704
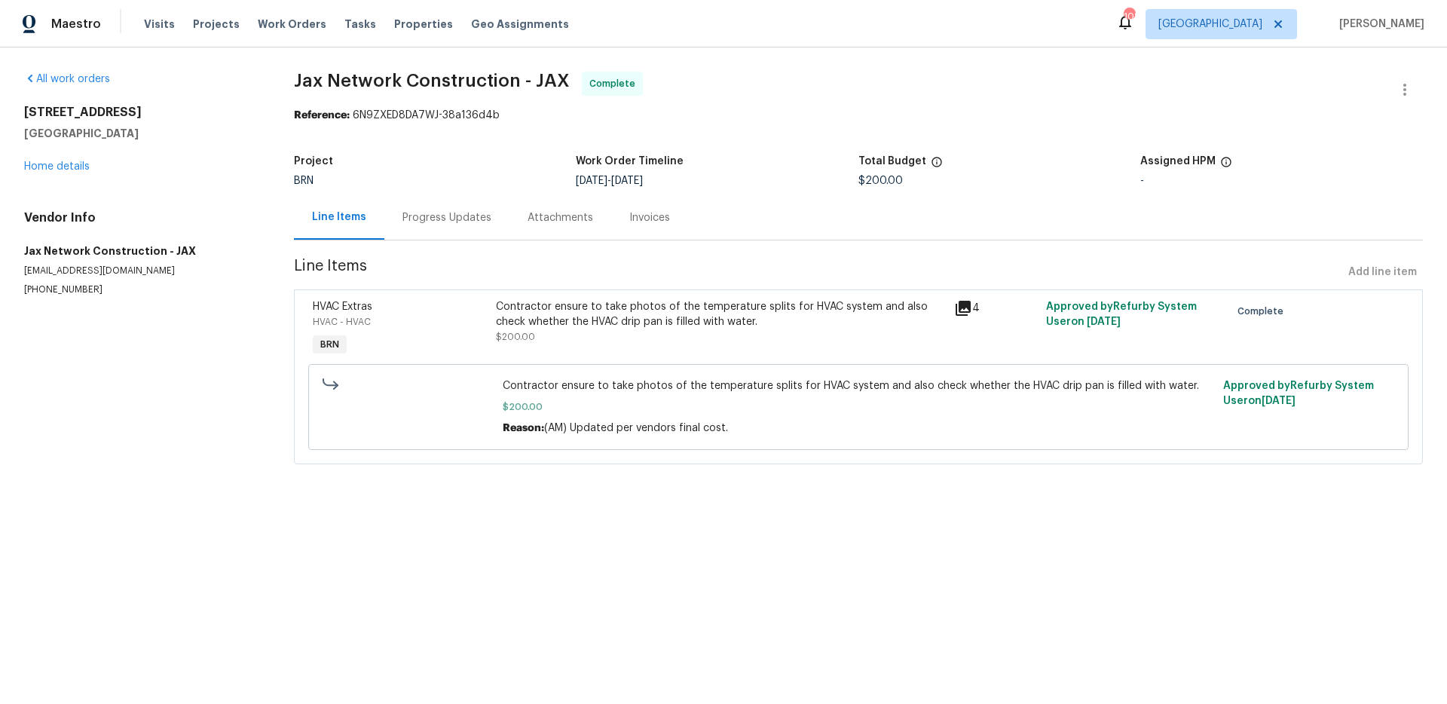
click at [955, 305] on icon at bounding box center [962, 308] width 15 height 15
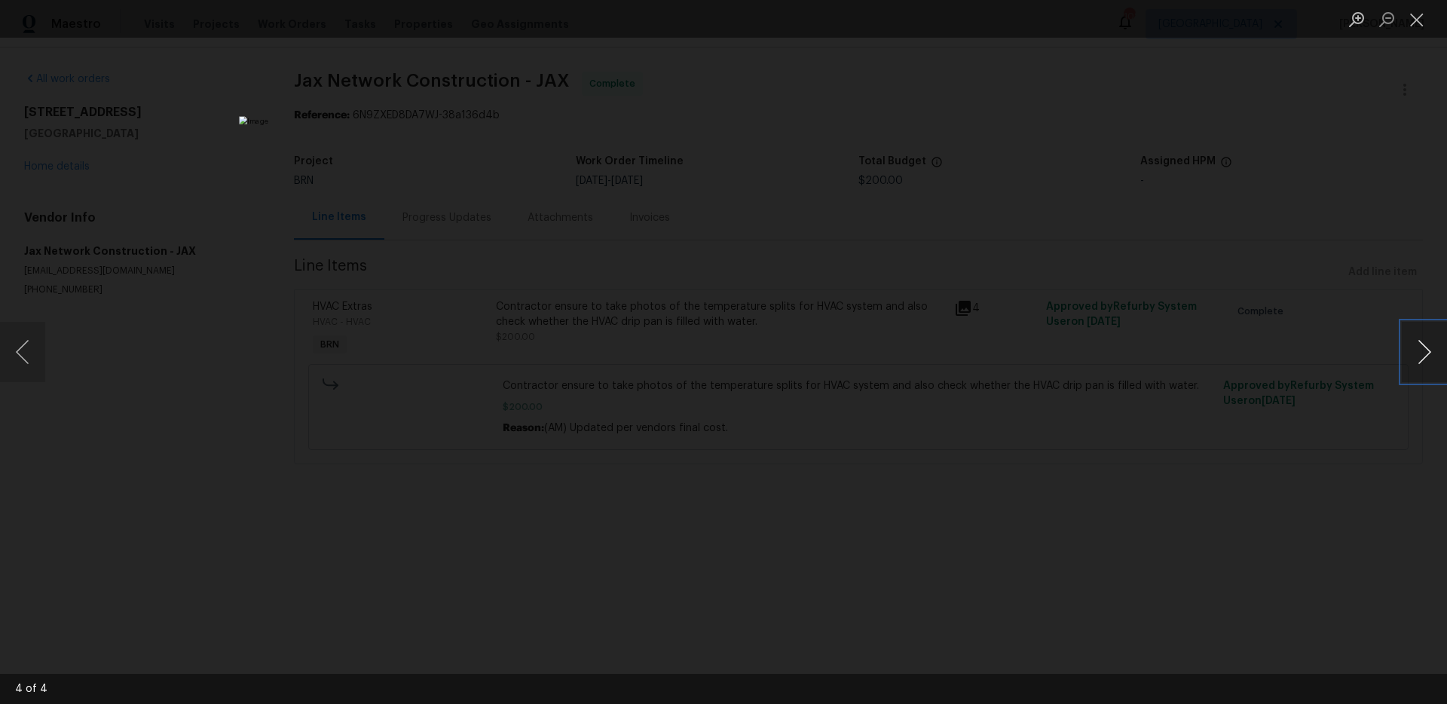
click at [1422, 351] on button "Next image" at bounding box center [1423, 352] width 45 height 60
click at [1210, 215] on div "Lightbox" at bounding box center [723, 352] width 1447 height 704
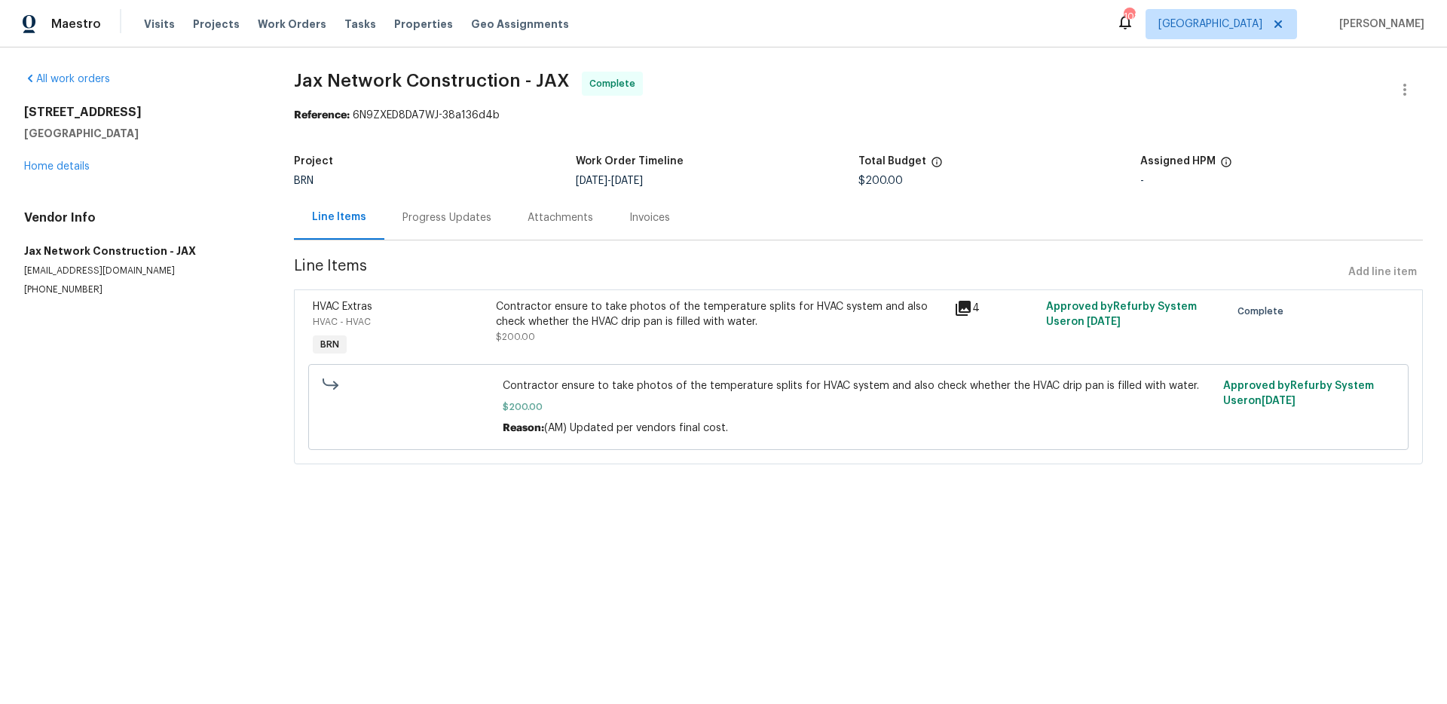
click at [974, 129] on section "Jax Network Construction - JAX Complete Reference: 6N9ZXED8DA7WJ-38a136d4b Proj…" at bounding box center [858, 277] width 1129 height 411
click at [481, 156] on div "Project" at bounding box center [438, 166] width 281 height 20
click at [438, 229] on div "Progress Updates" at bounding box center [451, 217] width 125 height 44
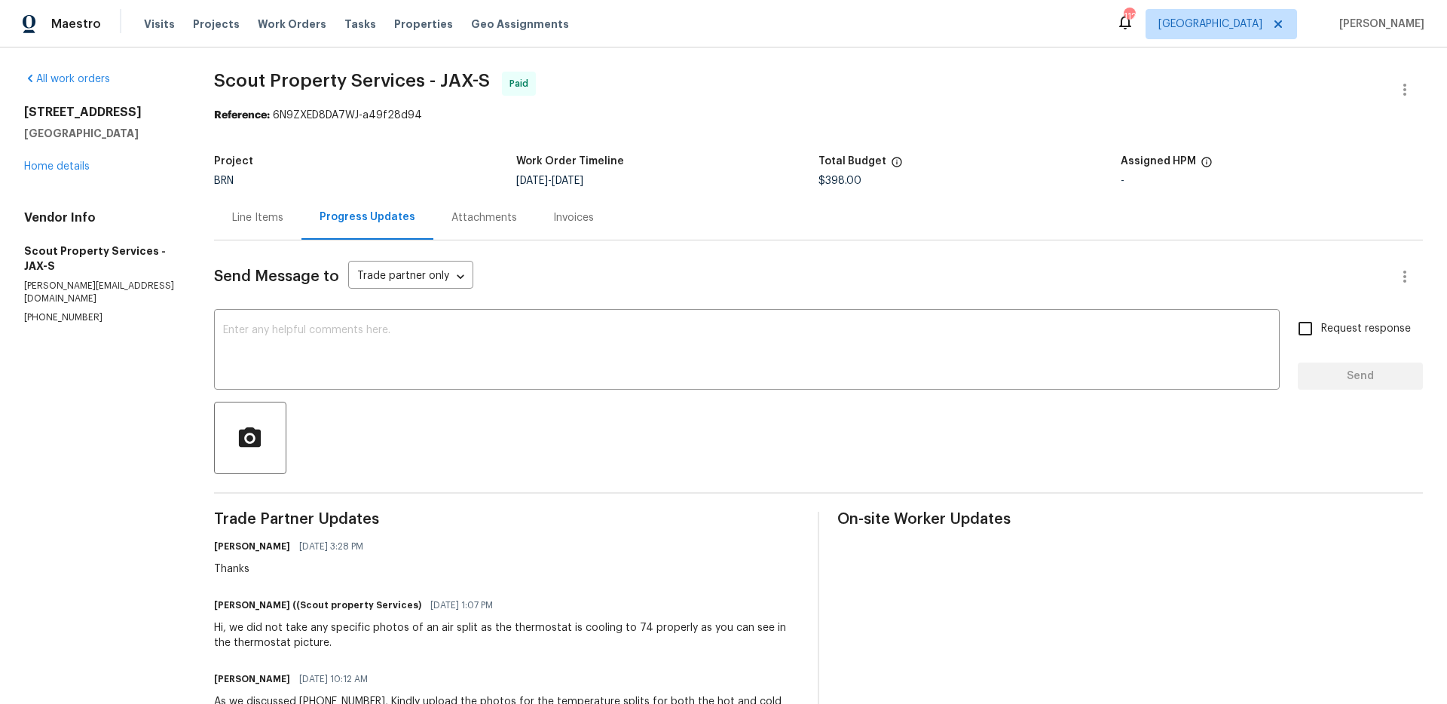
drag, startPoint x: 828, startPoint y: 63, endPoint x: 782, endPoint y: 78, distance: 48.6
click at [826, 64] on div "All work orders 267 Tamar Ct Saint Augustine, FL 32095 Home details Vendor Info…" at bounding box center [723, 613] width 1447 height 1132
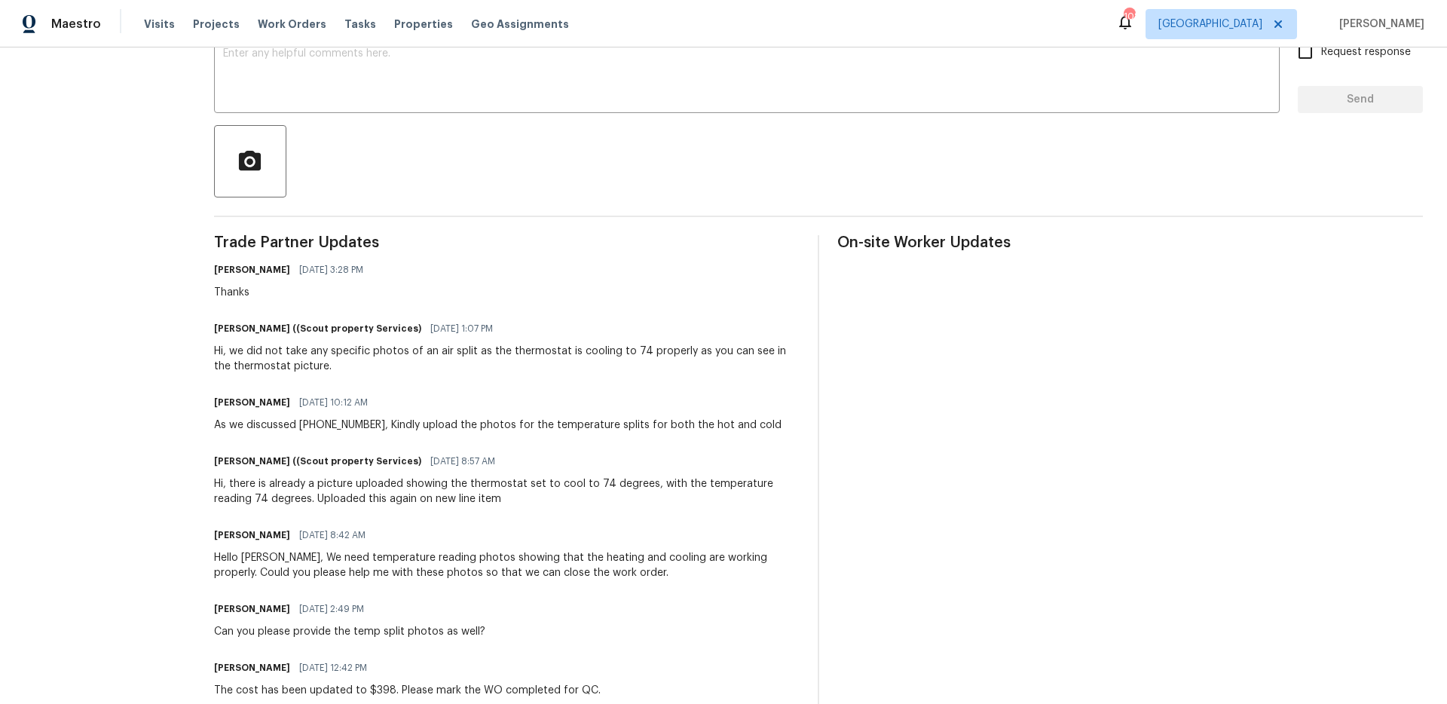
scroll to position [344, 0]
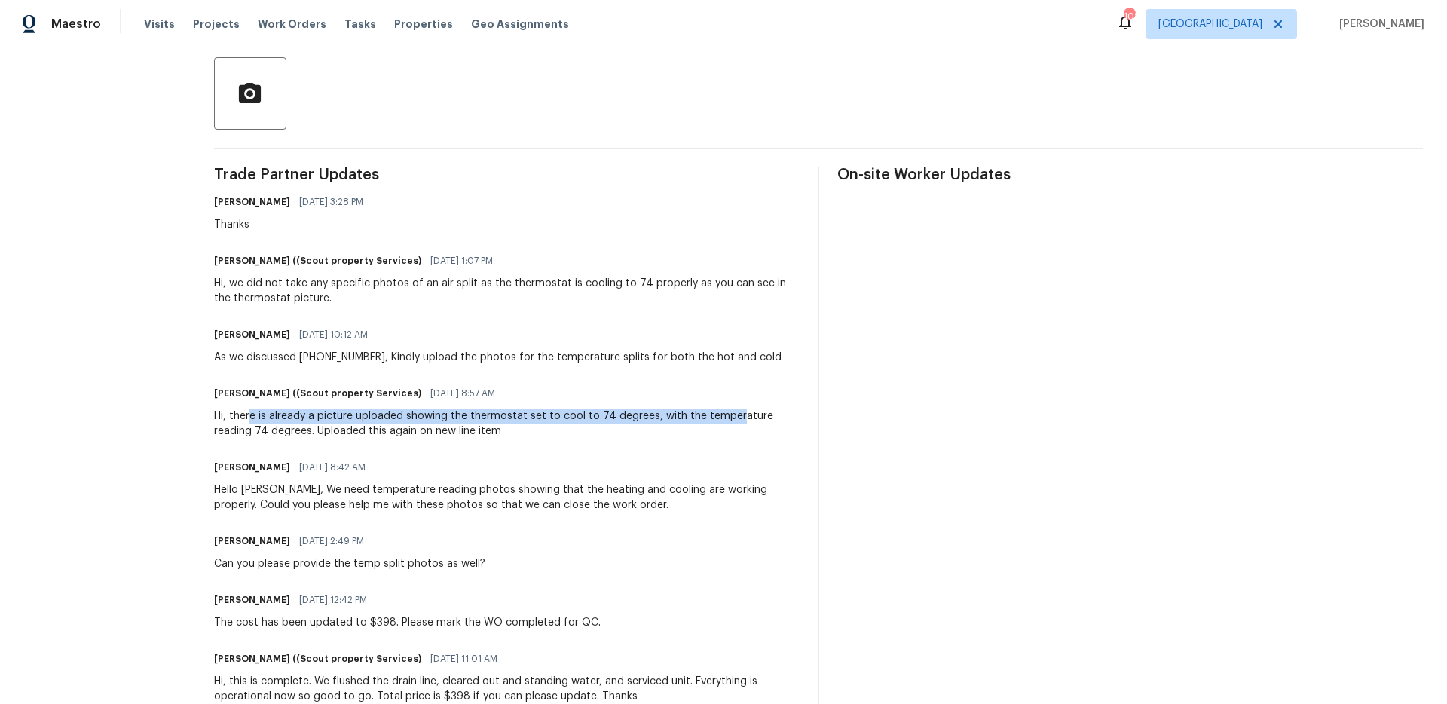
drag, startPoint x: 244, startPoint y: 414, endPoint x: 726, endPoint y: 421, distance: 482.3
click at [726, 421] on div "Hi, there is already a picture uploaded showing the thermostat set to cool to 7…" at bounding box center [506, 423] width 585 height 30
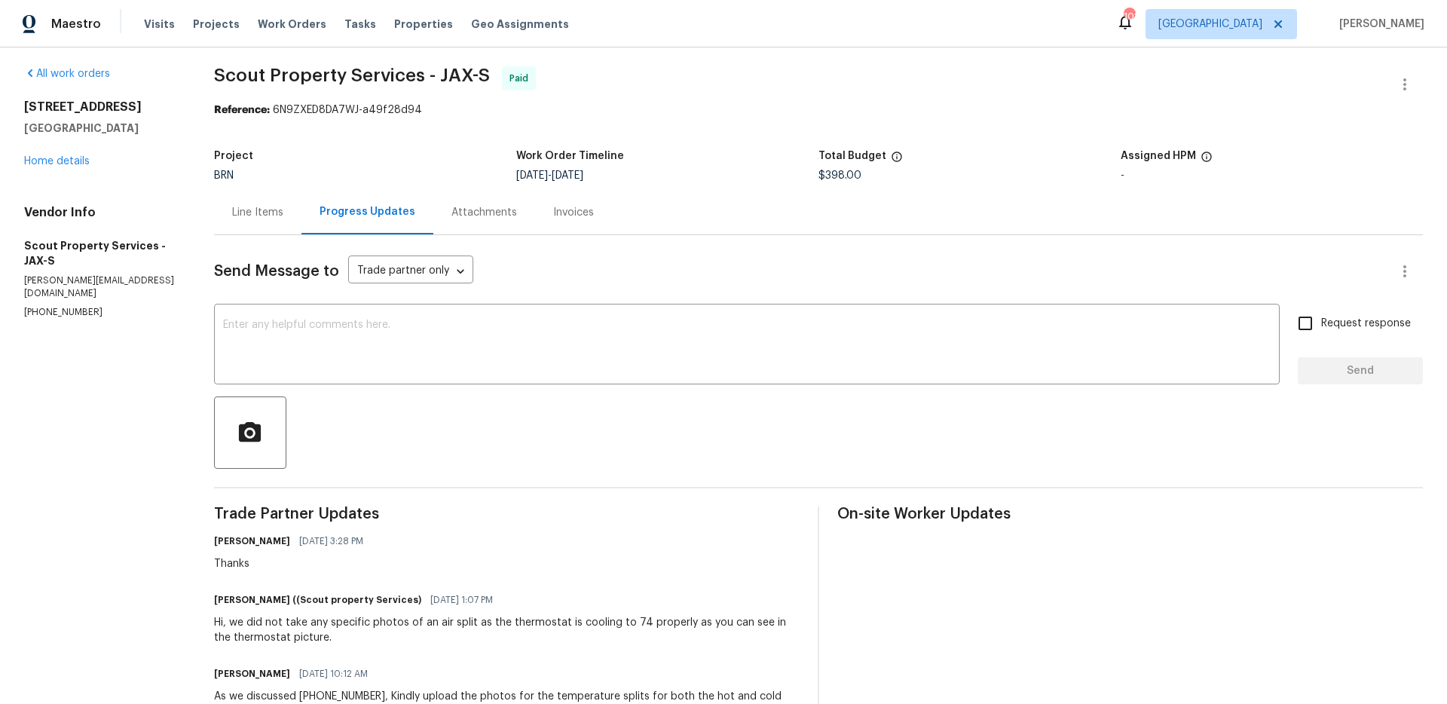
scroll to position [0, 0]
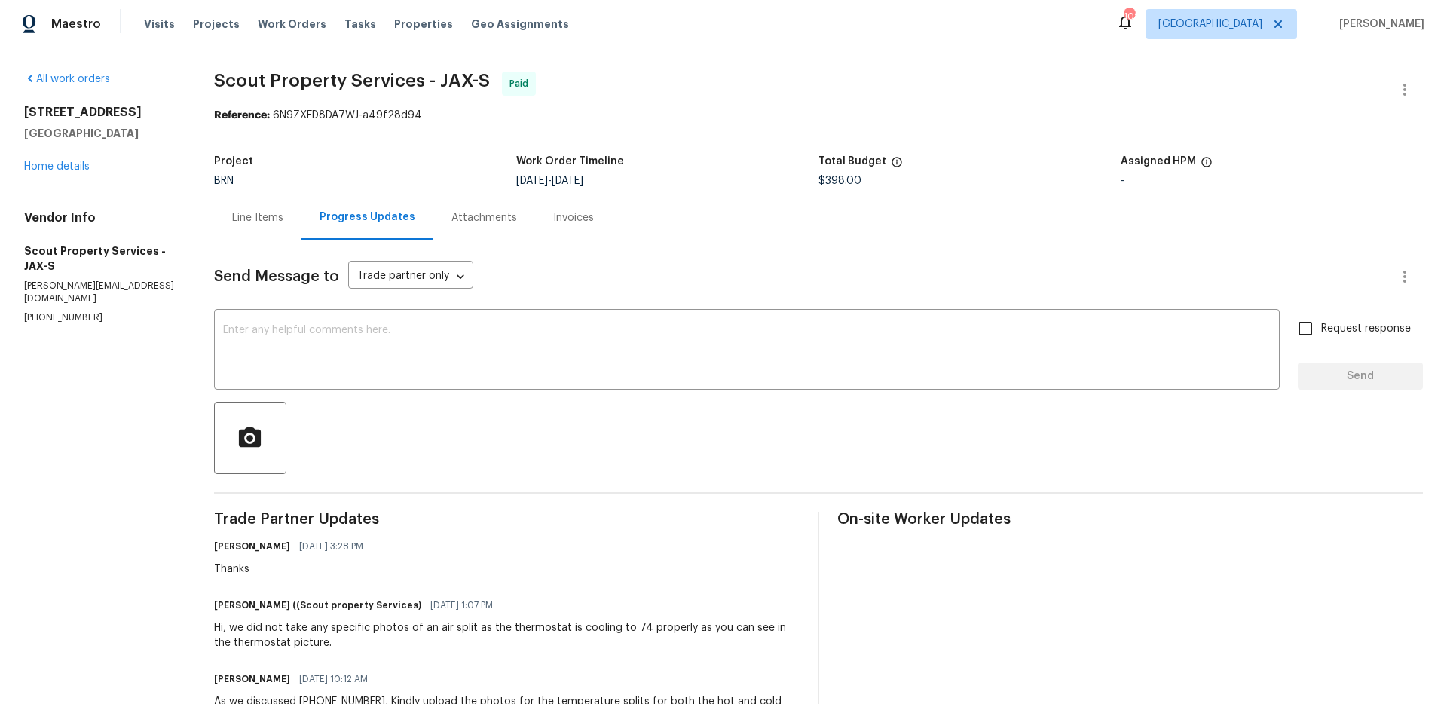
click at [916, 78] on span "Scout Property Services - JAX-S Paid" at bounding box center [800, 90] width 1172 height 36
click at [828, 87] on span "Scout Property Services - JAX-S Paid" at bounding box center [800, 90] width 1172 height 36
click at [830, 87] on span "Scout Property Services - JAX-S Paid" at bounding box center [800, 90] width 1172 height 36
click at [852, 98] on span "Scout Property Services - JAX-S Paid" at bounding box center [800, 90] width 1172 height 36
